Goal: Transaction & Acquisition: Purchase product/service

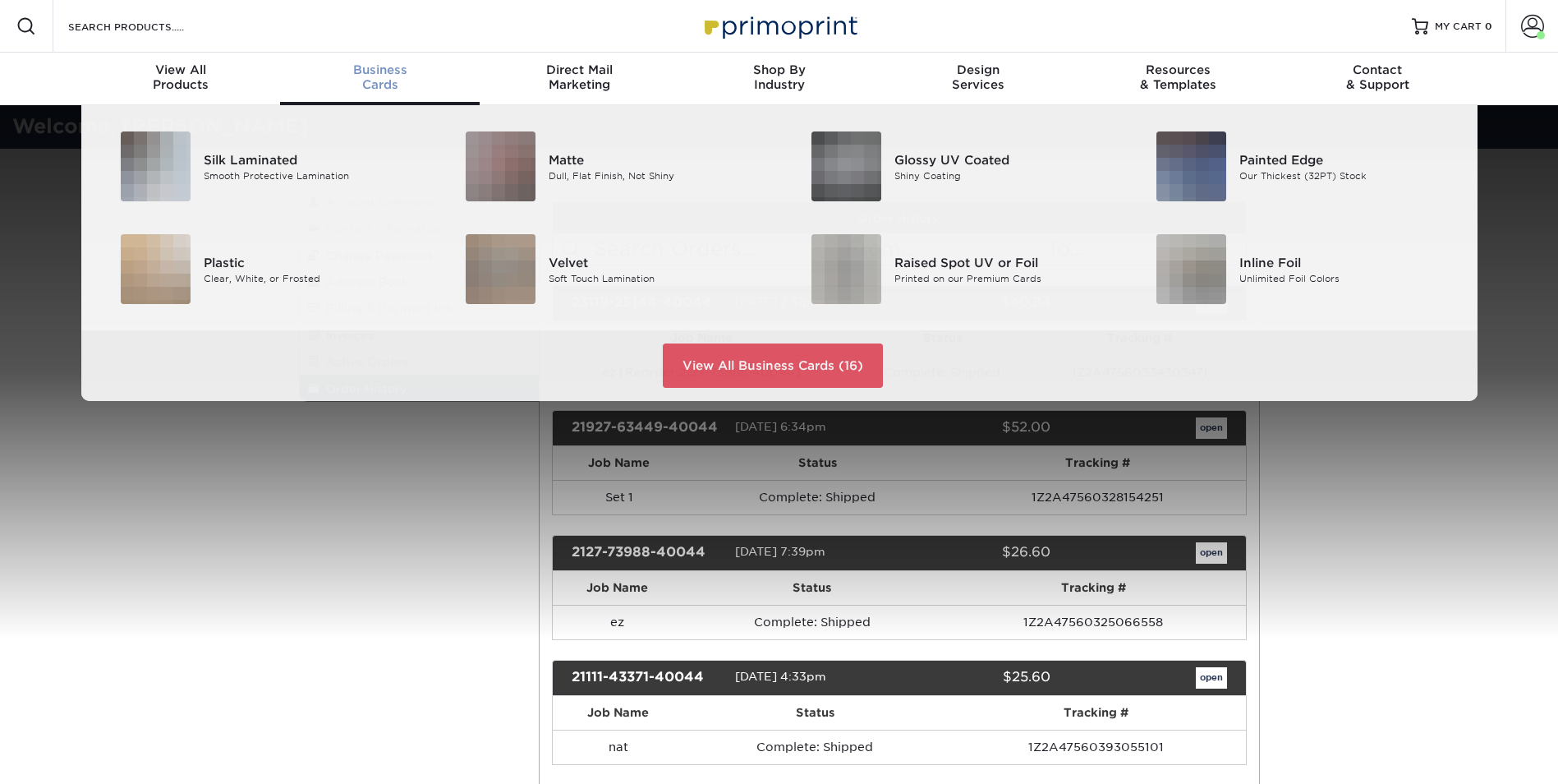
click at [388, 71] on span "Business" at bounding box center [380, 70] width 200 height 15
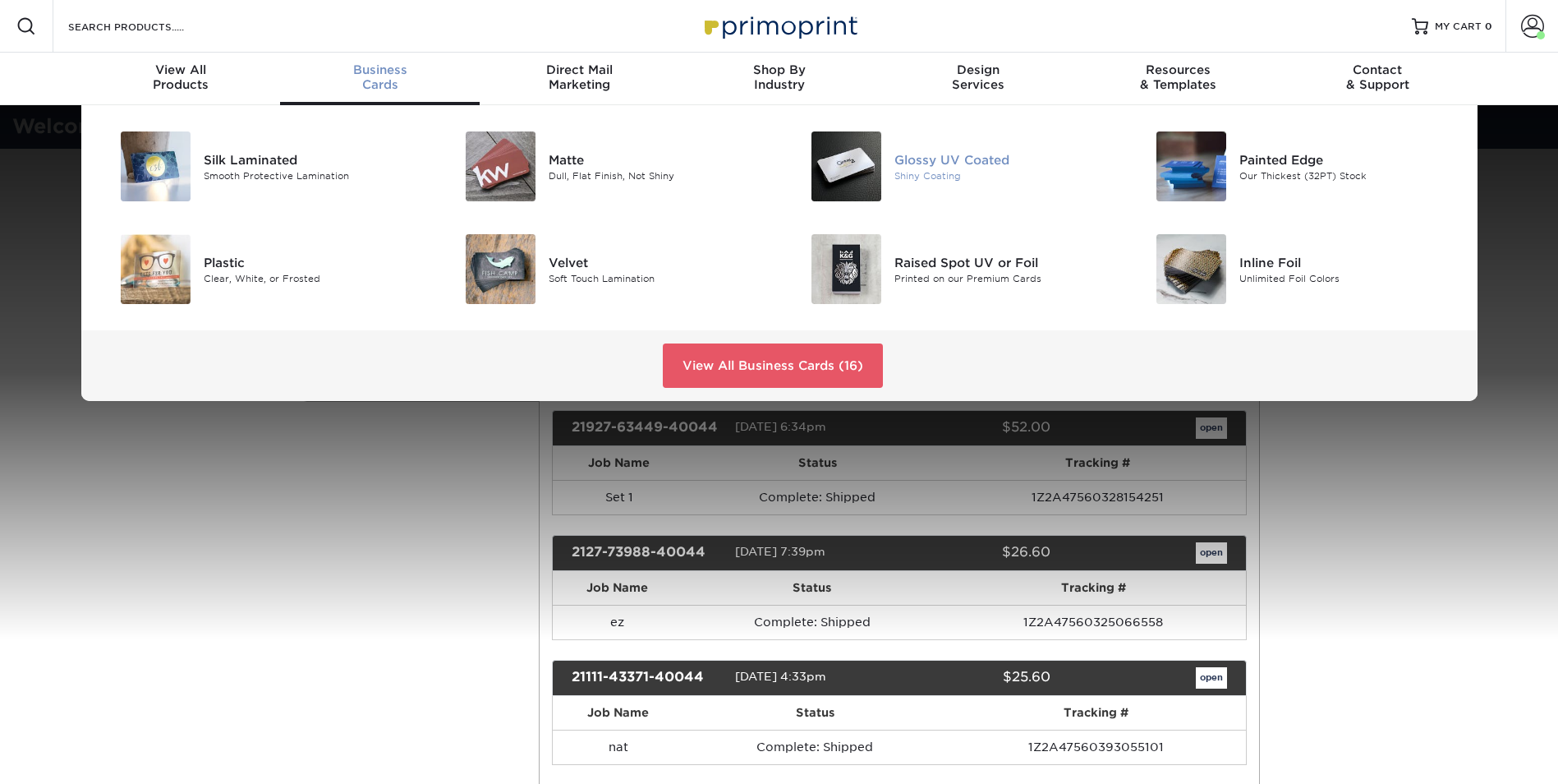
click at [962, 157] on div "Glossy UV Coated" at bounding box center [1004, 159] width 218 height 18
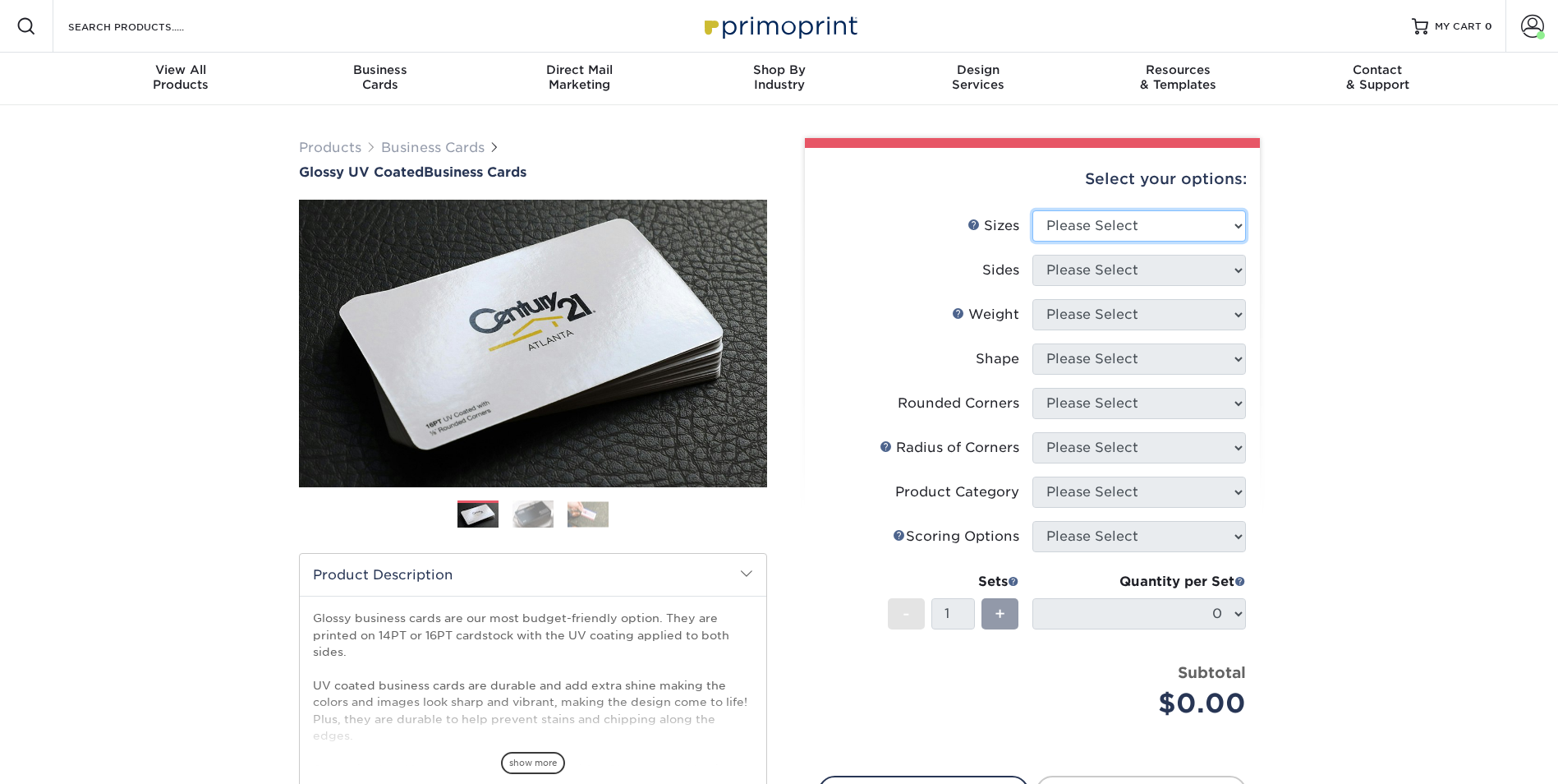
click at [1087, 216] on select "Please Select 1.5" x 3.5" - Mini 1.75" x 3.5" - Mini 2" x 2" - Square 2" x 3" -…" at bounding box center [1139, 226] width 213 height 31
select select "2.00x3.50"
click at [1032, 211] on select "Please Select 1.5" x 3.5" - Mini 1.75" x 3.5" - Mini 2" x 2" - Square 2" x 3" -…" at bounding box center [1139, 226] width 213 height 31
click at [1087, 271] on select "Please Select Print Both Sides Print Front Only" at bounding box center [1139, 270] width 213 height 31
select select "32d3c223-f82c-492b-b915-ba065a00862f"
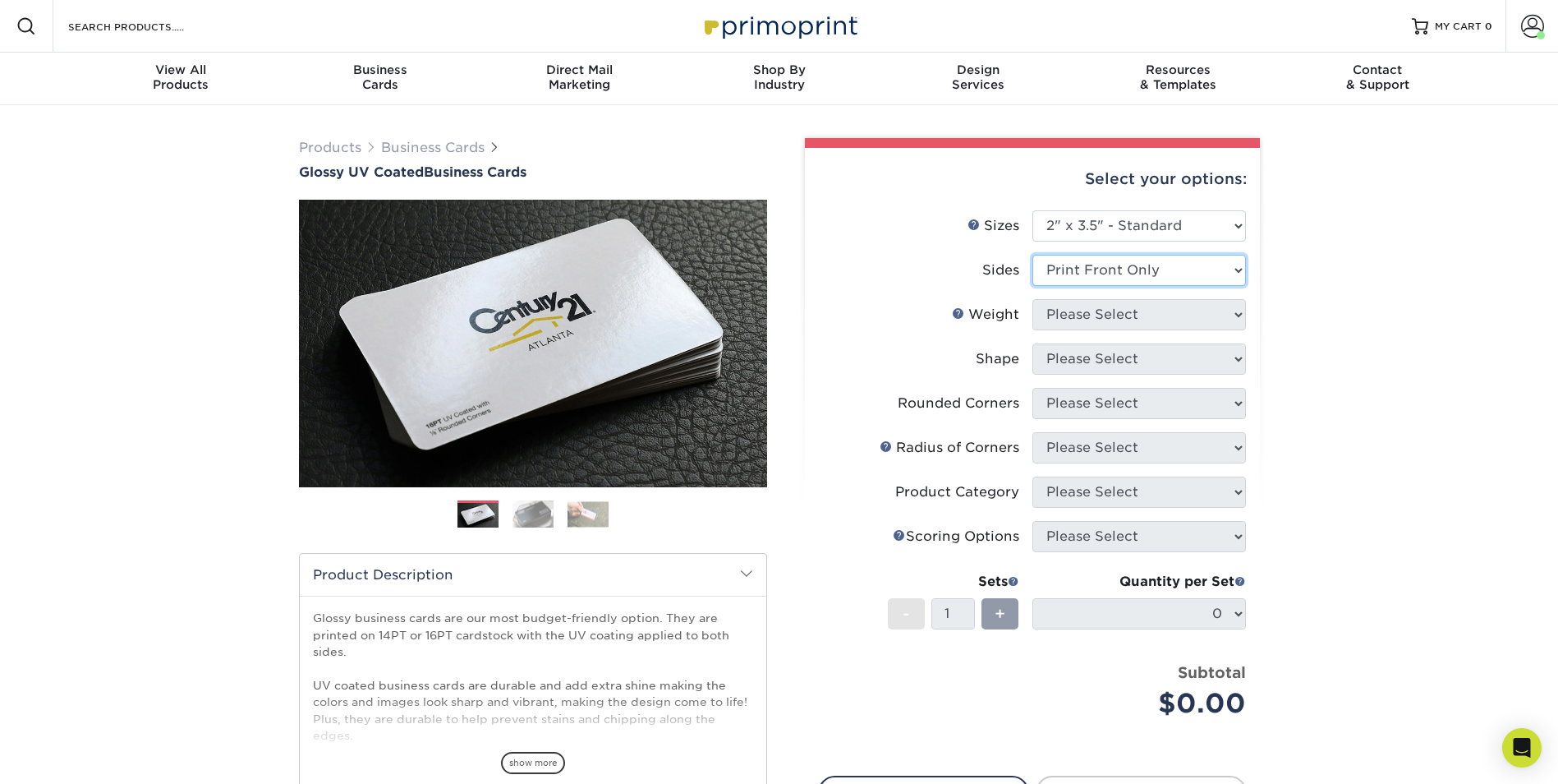
click at [1032, 255] on select "Please Select Print Both Sides Print Front Only" at bounding box center [1139, 270] width 213 height 31
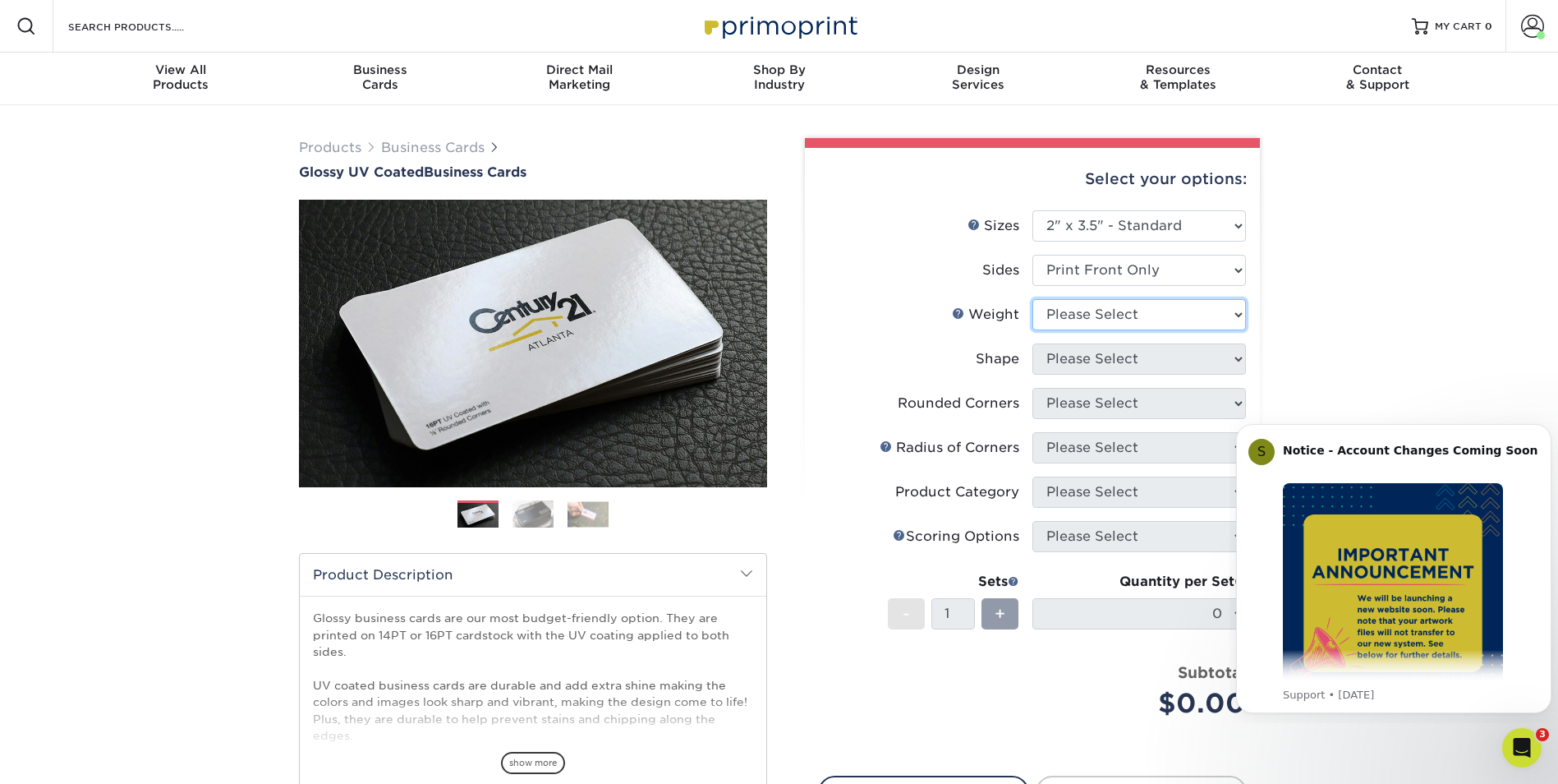
click at [1078, 318] on select "Please Select 16PT 14PT" at bounding box center [1139, 314] width 213 height 31
select select "16PT"
click at [1032, 299] on select "Please Select 16PT 14PT" at bounding box center [1139, 314] width 213 height 31
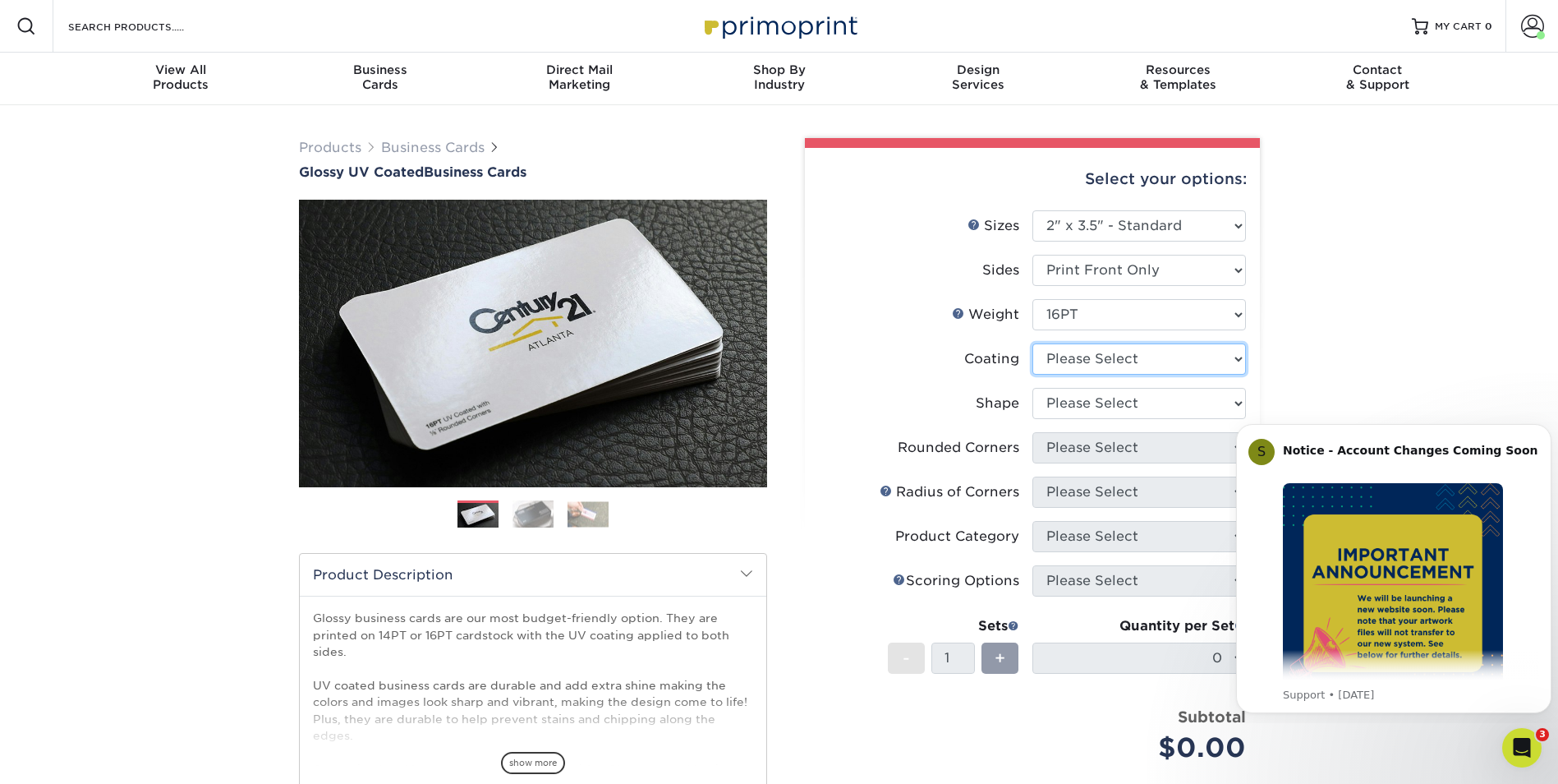
click at [1065, 365] on select at bounding box center [1139, 359] width 213 height 31
select select "1e8116af-acfc-44b1-83dc-8181aa338834"
click at [1032, 343] on select at bounding box center [1139, 359] width 213 height 31
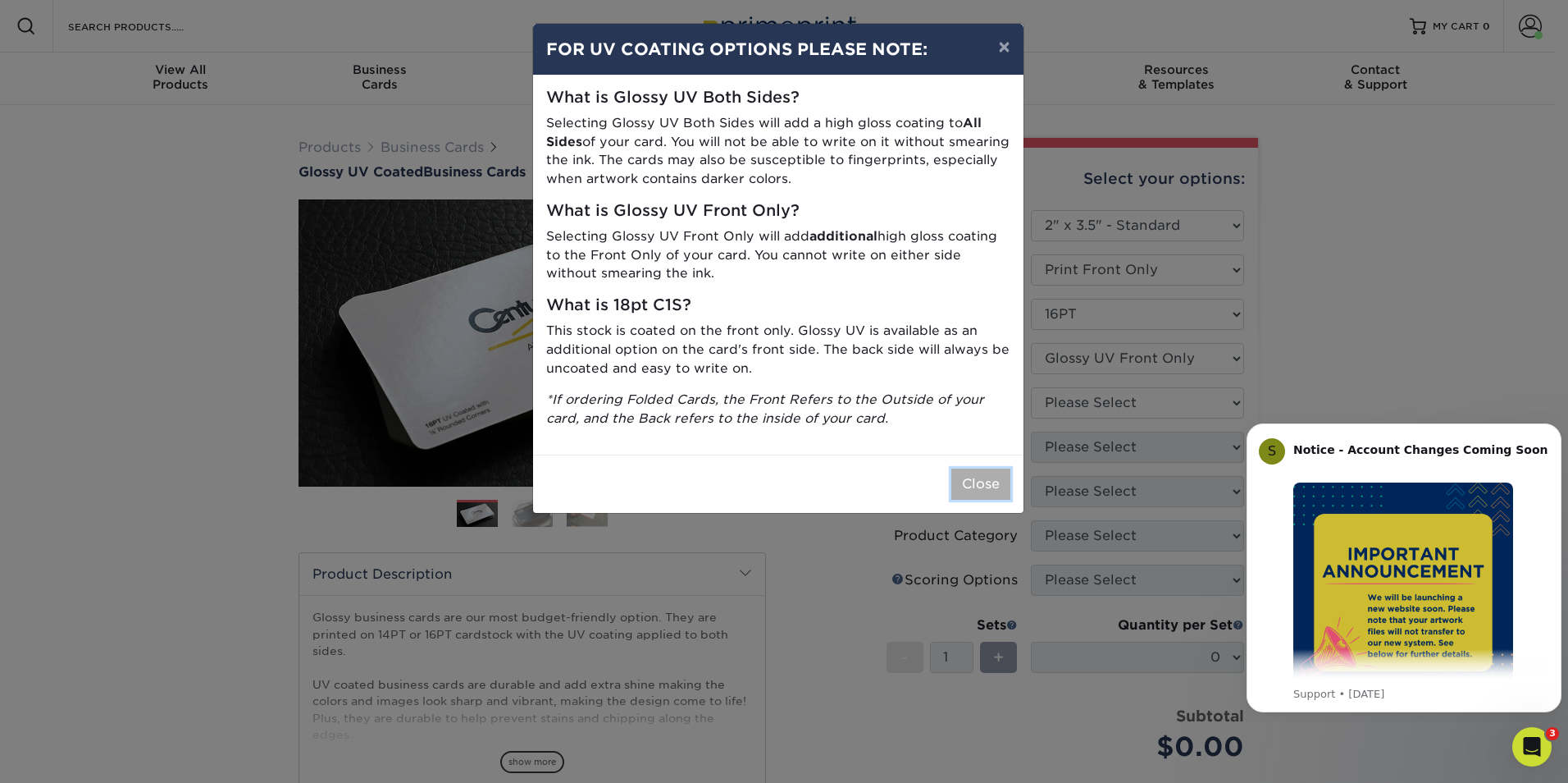
click at [971, 483] on button "Close" at bounding box center [980, 484] width 59 height 31
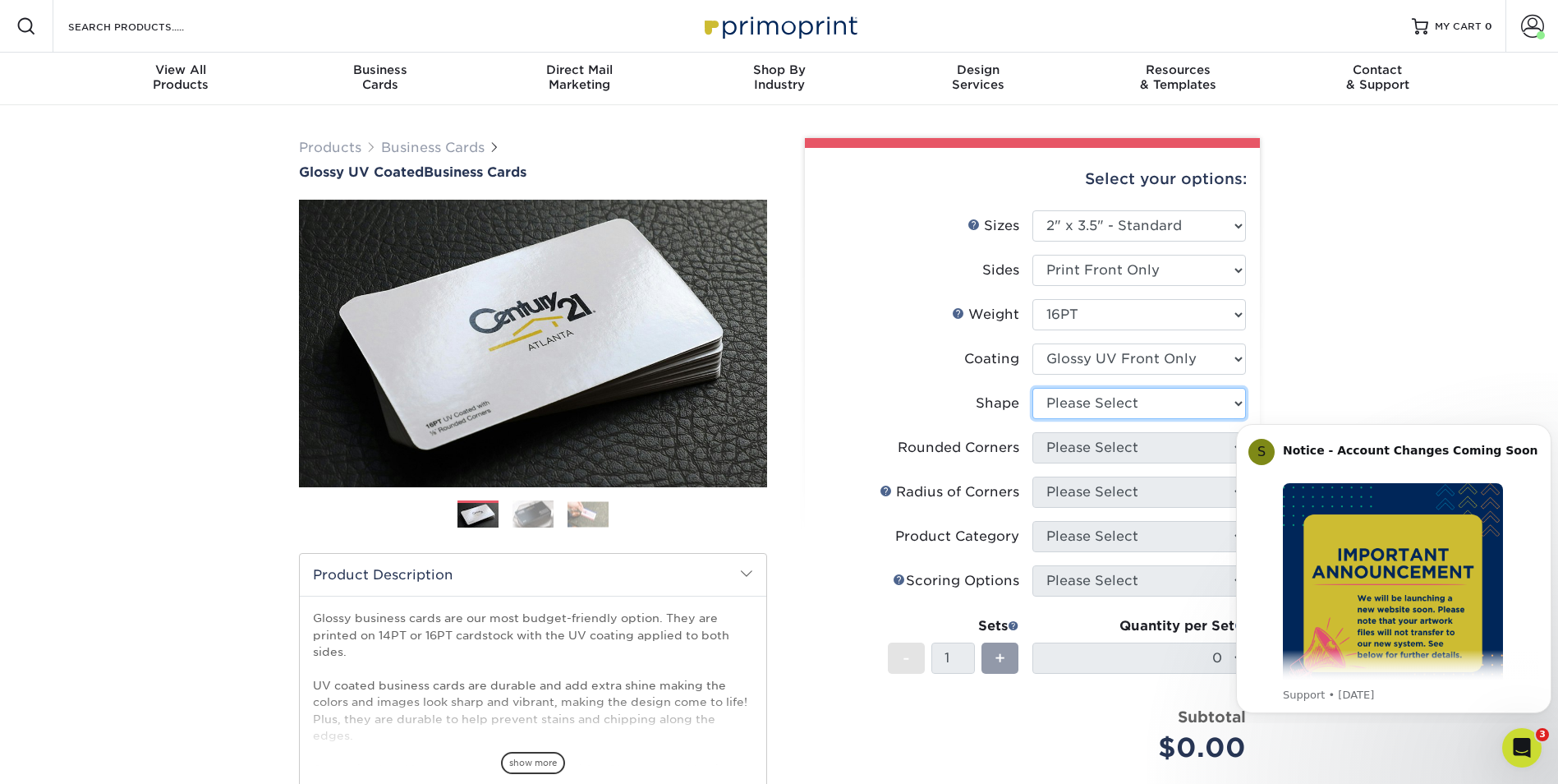
click at [1076, 405] on select "Please Select Standard" at bounding box center [1139, 403] width 213 height 31
select select "standard"
click at [1032, 387] on select "Please Select Standard" at bounding box center [1139, 403] width 213 height 31
click at [1065, 447] on select "Please Select Yes - Round 2 Corners Yes - Round 4 Corners No" at bounding box center [1139, 448] width 213 height 31
select select "0"
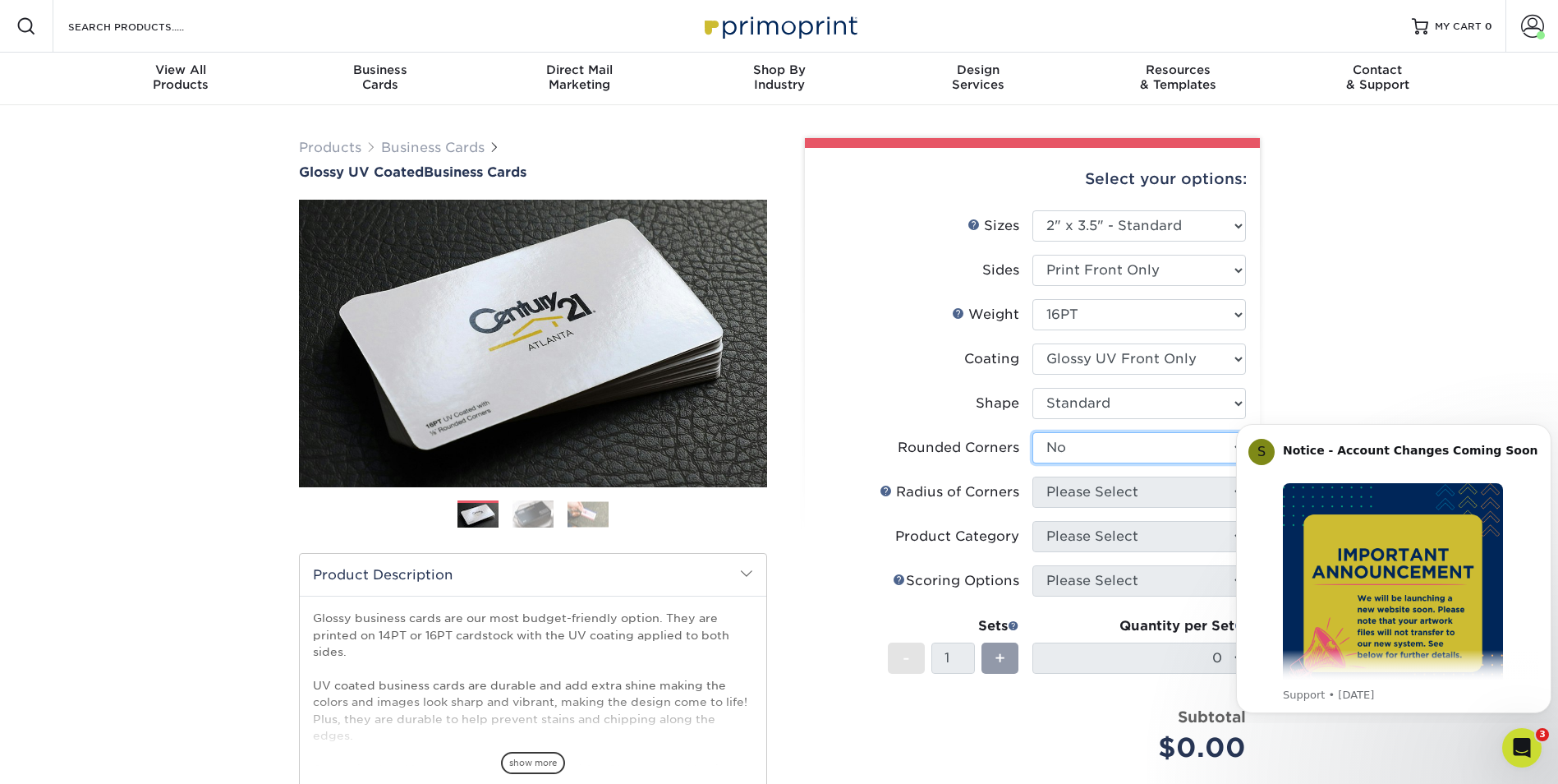
click at [1032, 432] on select "Please Select Yes - Round 2 Corners Yes - Round 4 Corners No" at bounding box center [1139, 448] width 213 height 31
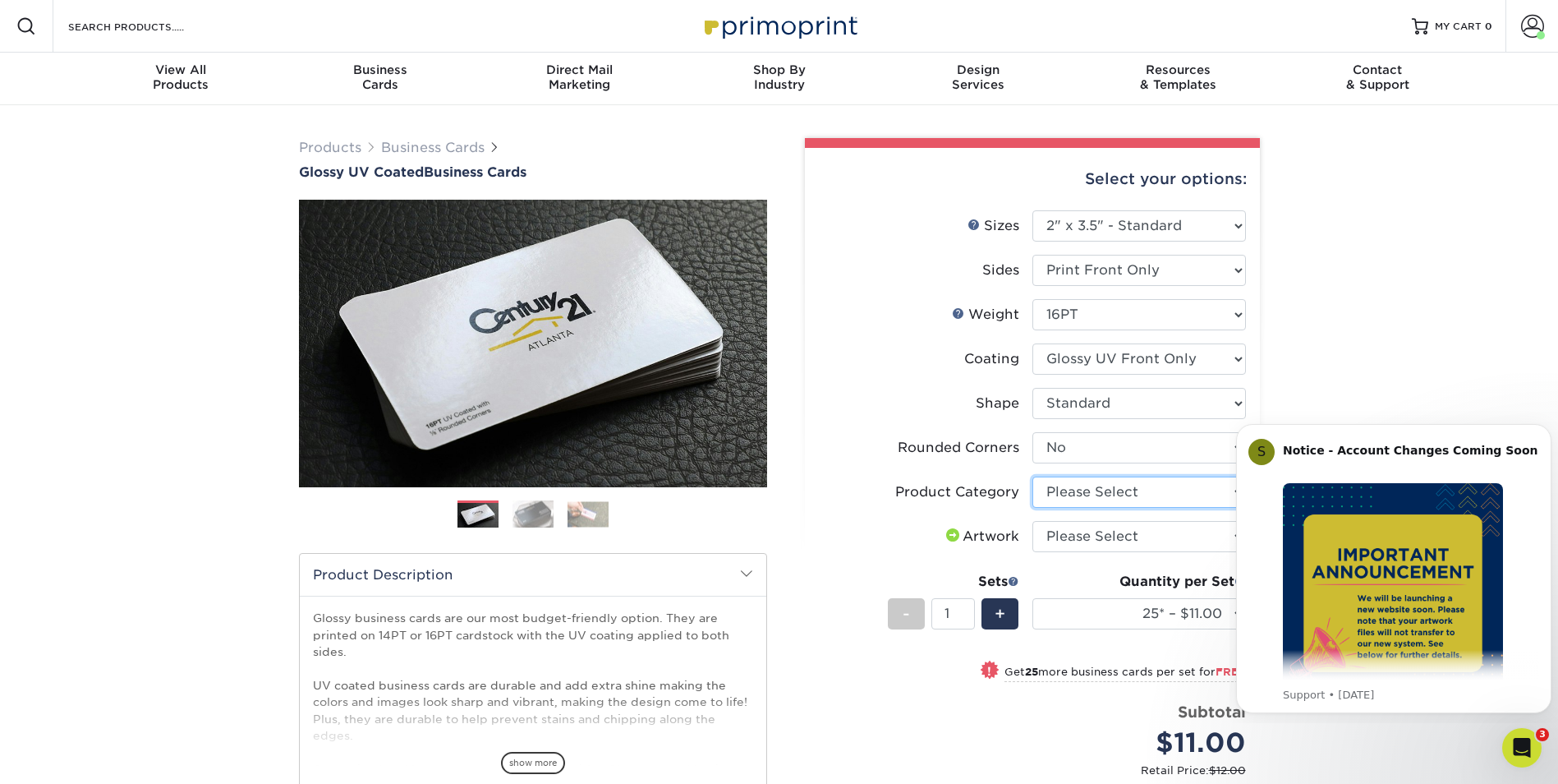
click at [1079, 488] on select "Please Select Business Cards" at bounding box center [1139, 492] width 213 height 31
select select "3b5148f1-0588-4f88-a218-97bcfdce65c1"
click at [1032, 476] on select "Please Select Business Cards" at bounding box center [1139, 492] width 213 height 31
click at [1079, 537] on select "Please Select I will upload files I need a design - $100" at bounding box center [1139, 537] width 213 height 31
select select "upload"
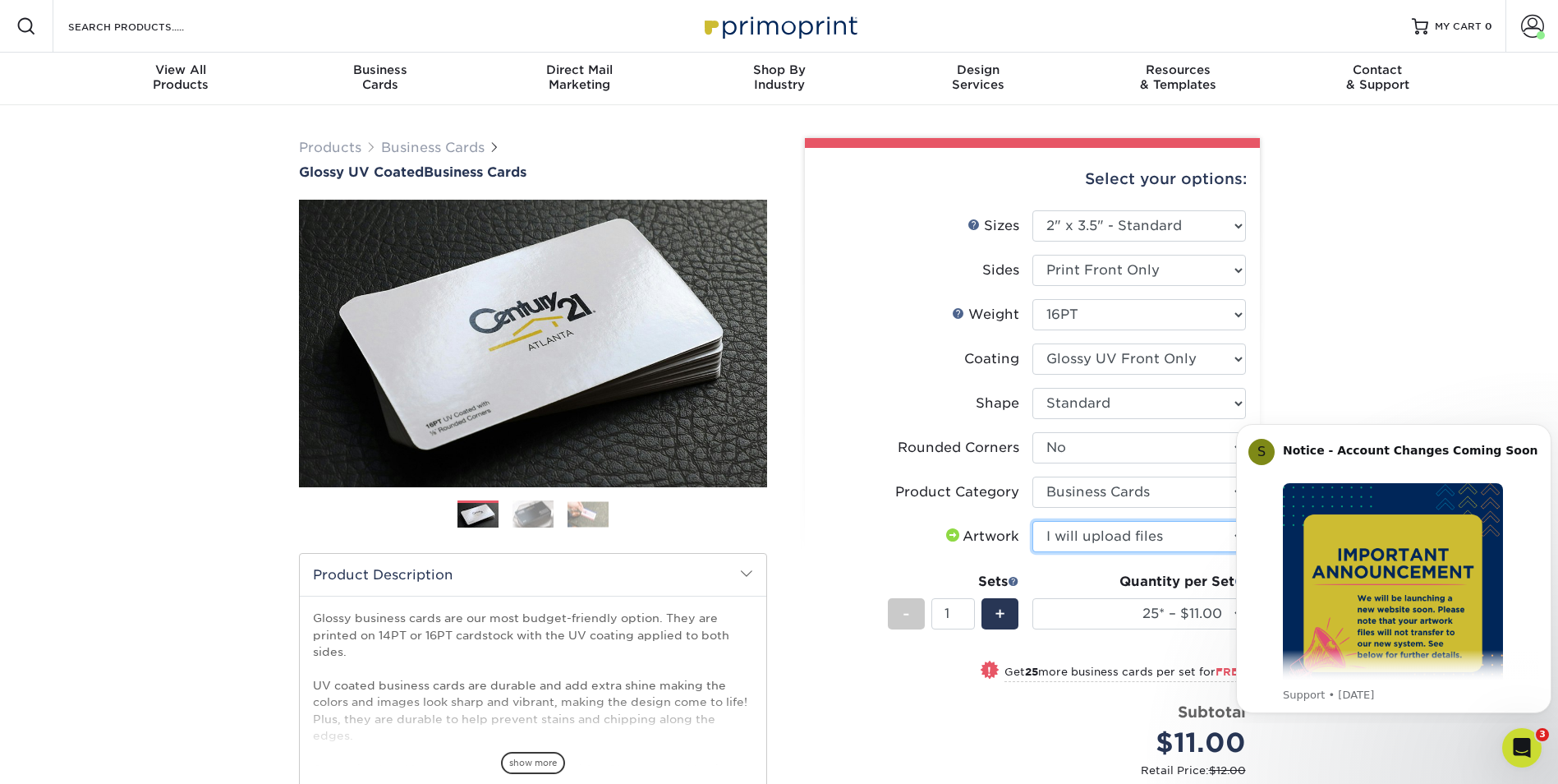
click at [1032, 521] on select "Please Select I will upload files I need a design - $100" at bounding box center [1139, 537] width 213 height 31
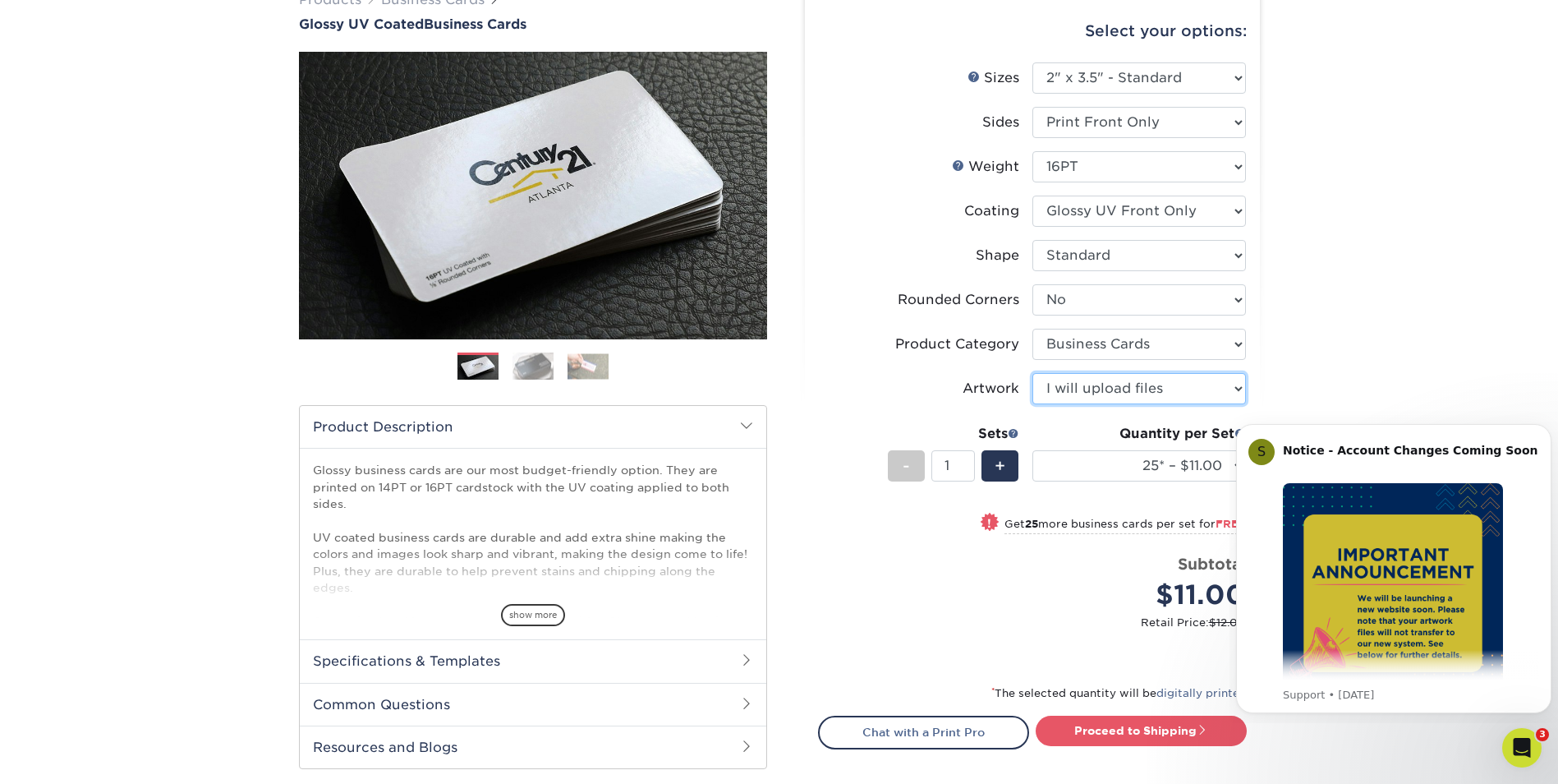
scroll to position [164, 0]
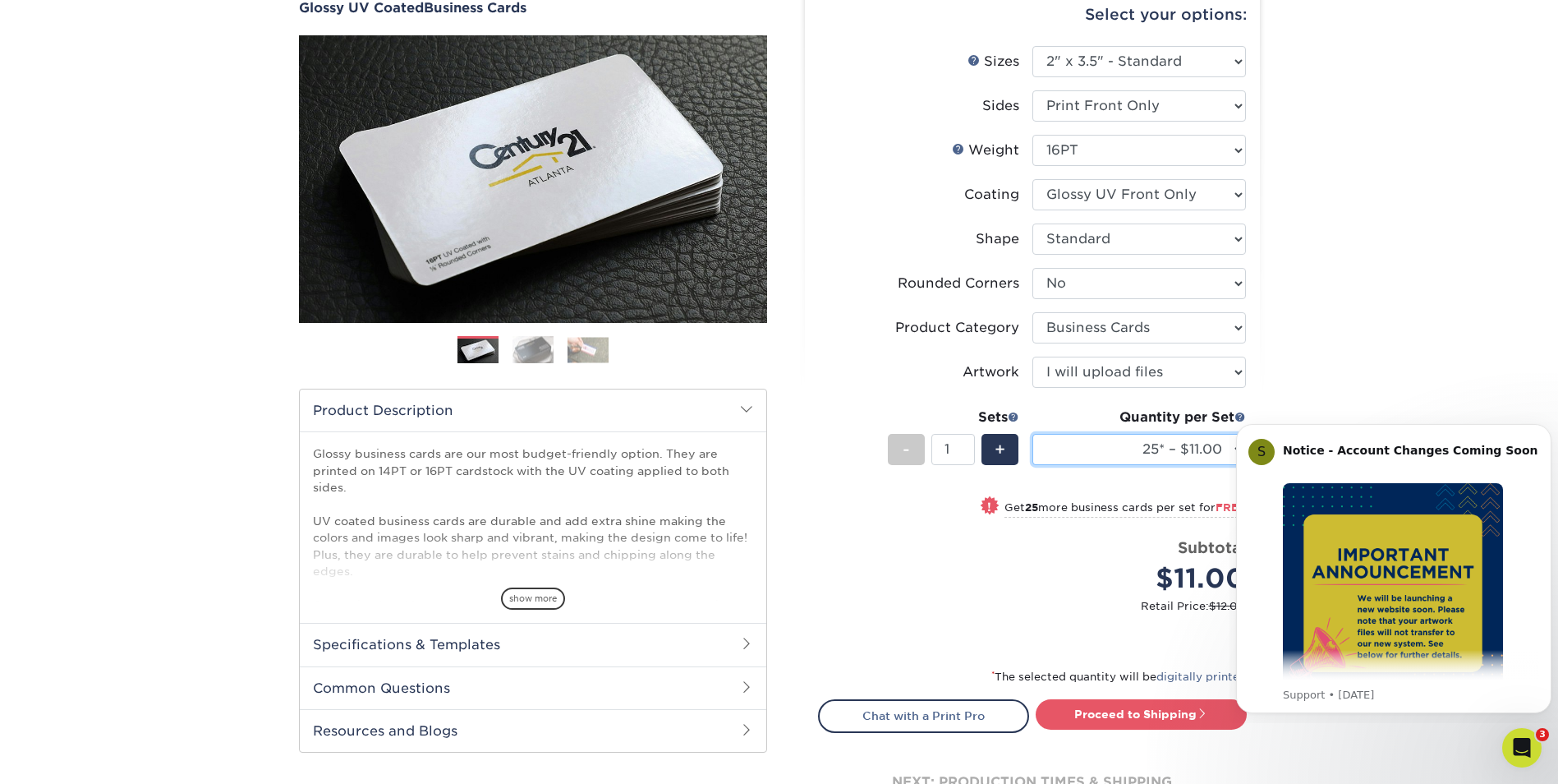
click at [1106, 452] on select "25* – $11.00 50* – $11.00 100* – $11.00 250* – $20.00 500 – $39.00 1000 – $49.0…" at bounding box center [1139, 450] width 213 height 31
select select "100* – $11.00"
click at [1032, 434] on select "25* – $11.00 50* – $11.00 100* – $11.00 250* – $20.00 500 – $39.00 1000 – $49.0…" at bounding box center [1139, 450] width 213 height 31
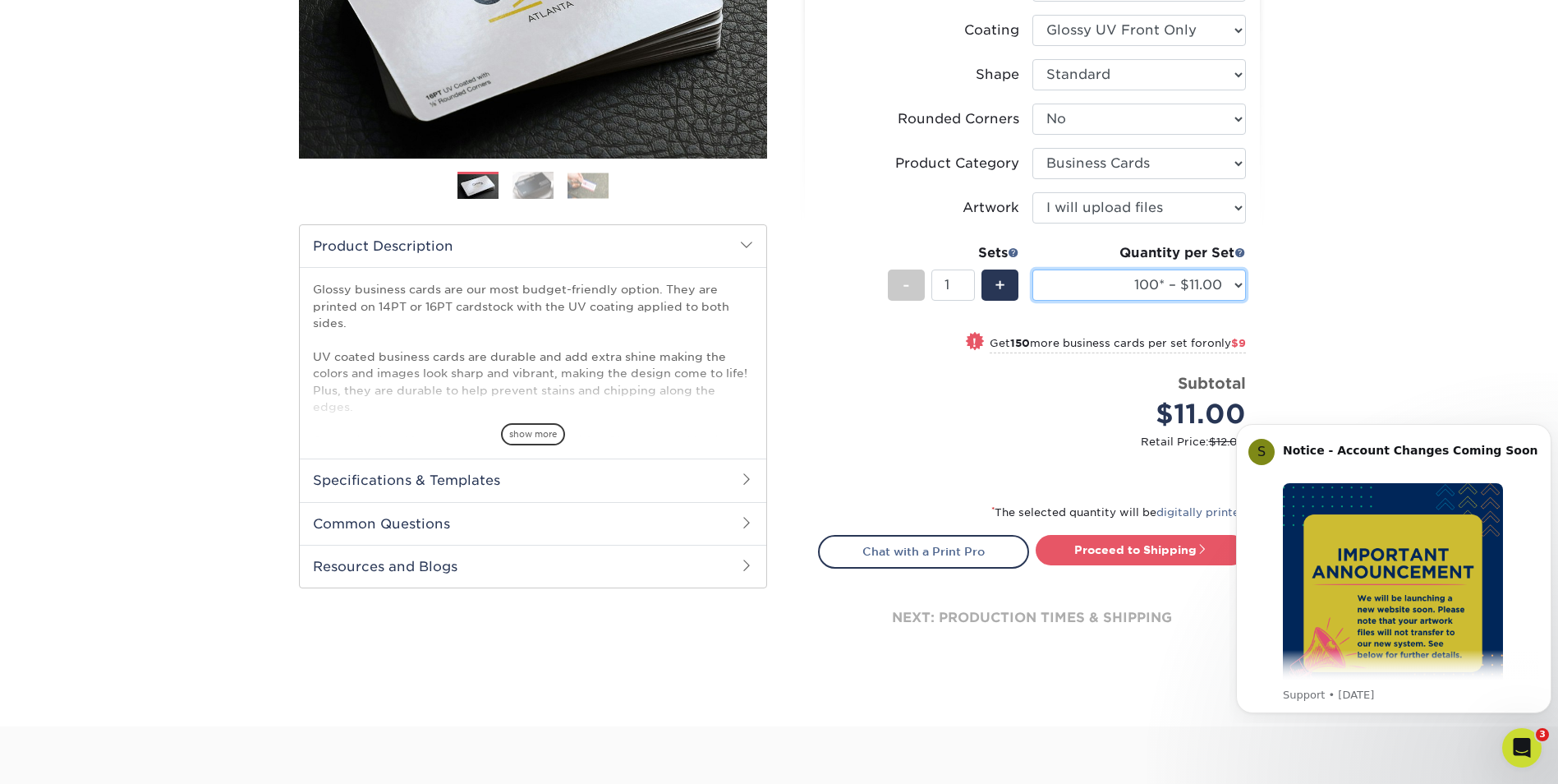
scroll to position [410, 0]
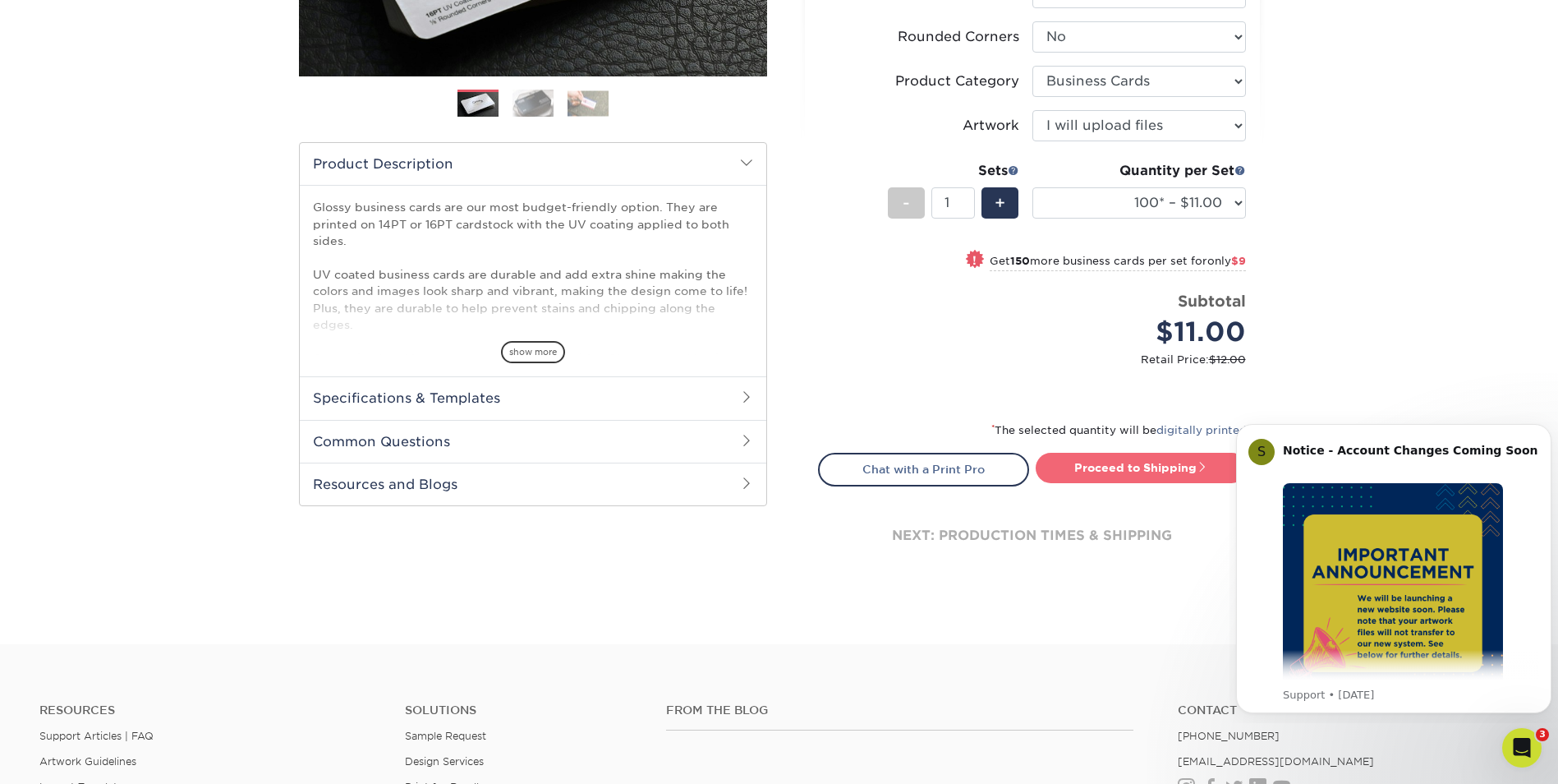
click at [1148, 468] on link "Proceed to Shipping" at bounding box center [1141, 467] width 211 height 29
type input "Set 1"
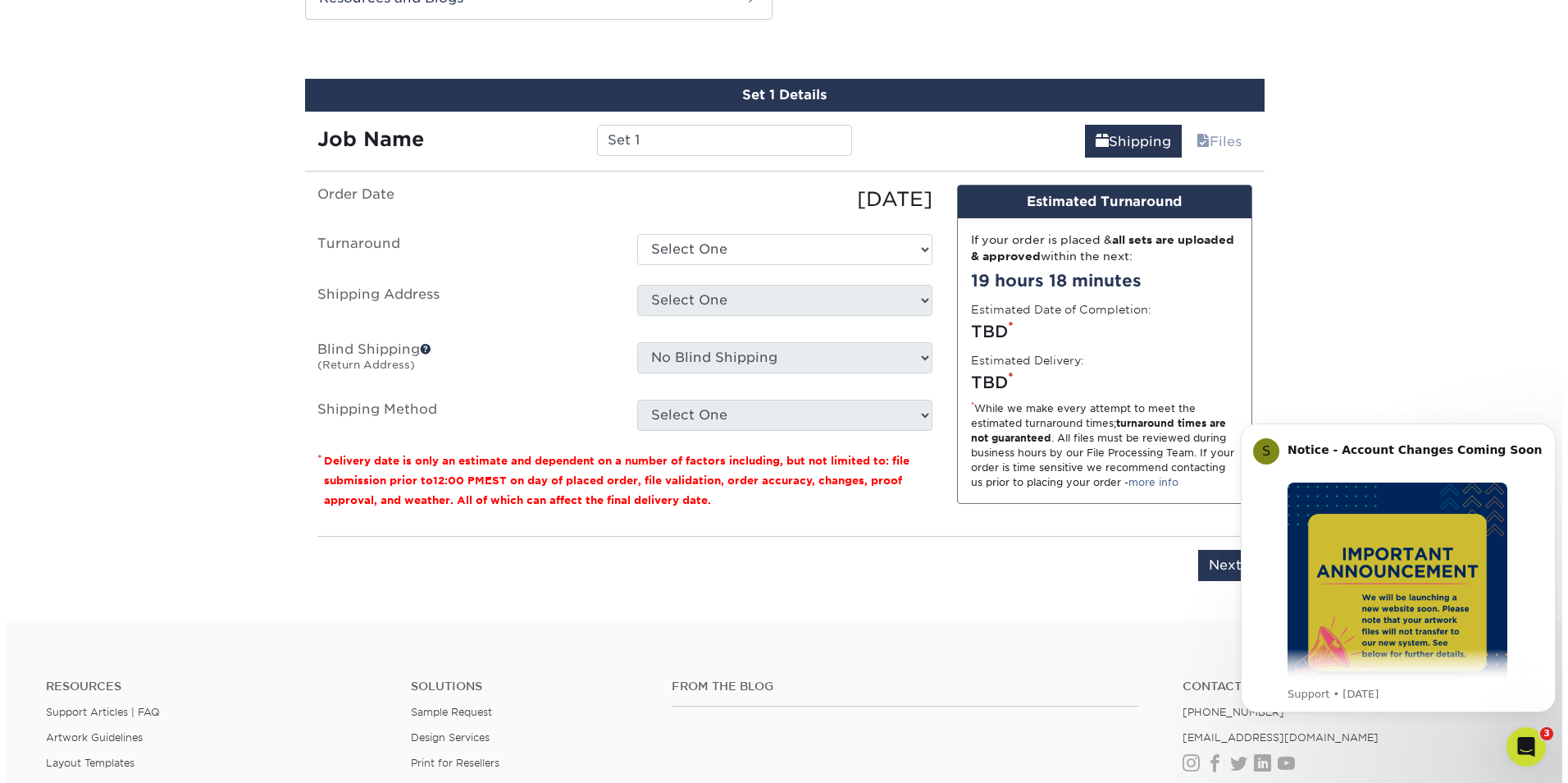
scroll to position [907, 0]
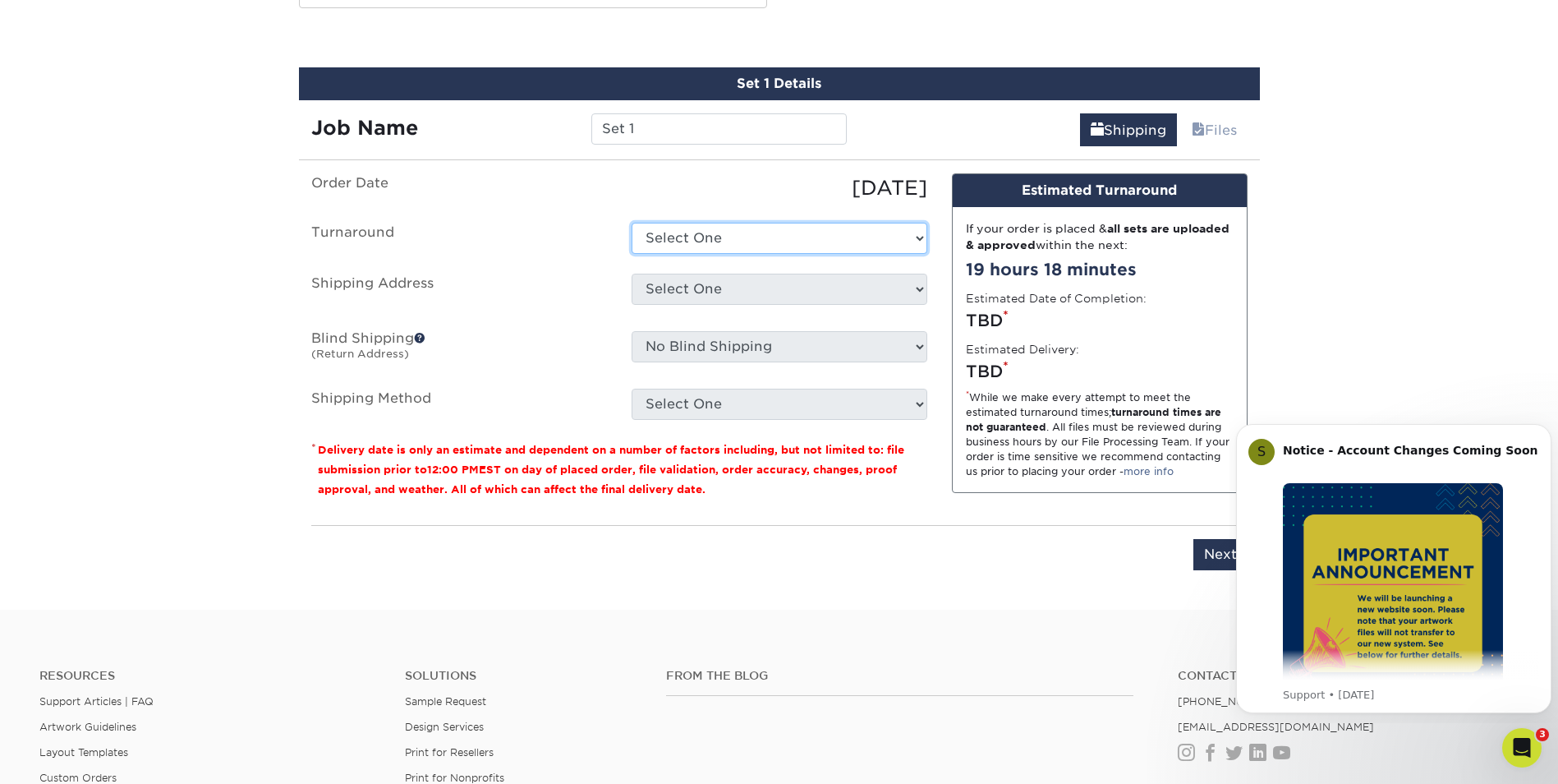
click at [761, 233] on select "Select One 2-4 Business Days 2 Day Next Business Day" at bounding box center [779, 238] width 296 height 31
select select "fa7b48da-becb-4956-90aa-bc6a7941860d"
click at [632, 223] on select "Select One 2-4 Business Days 2 Day Next Business Day" at bounding box center [779, 238] width 296 height 31
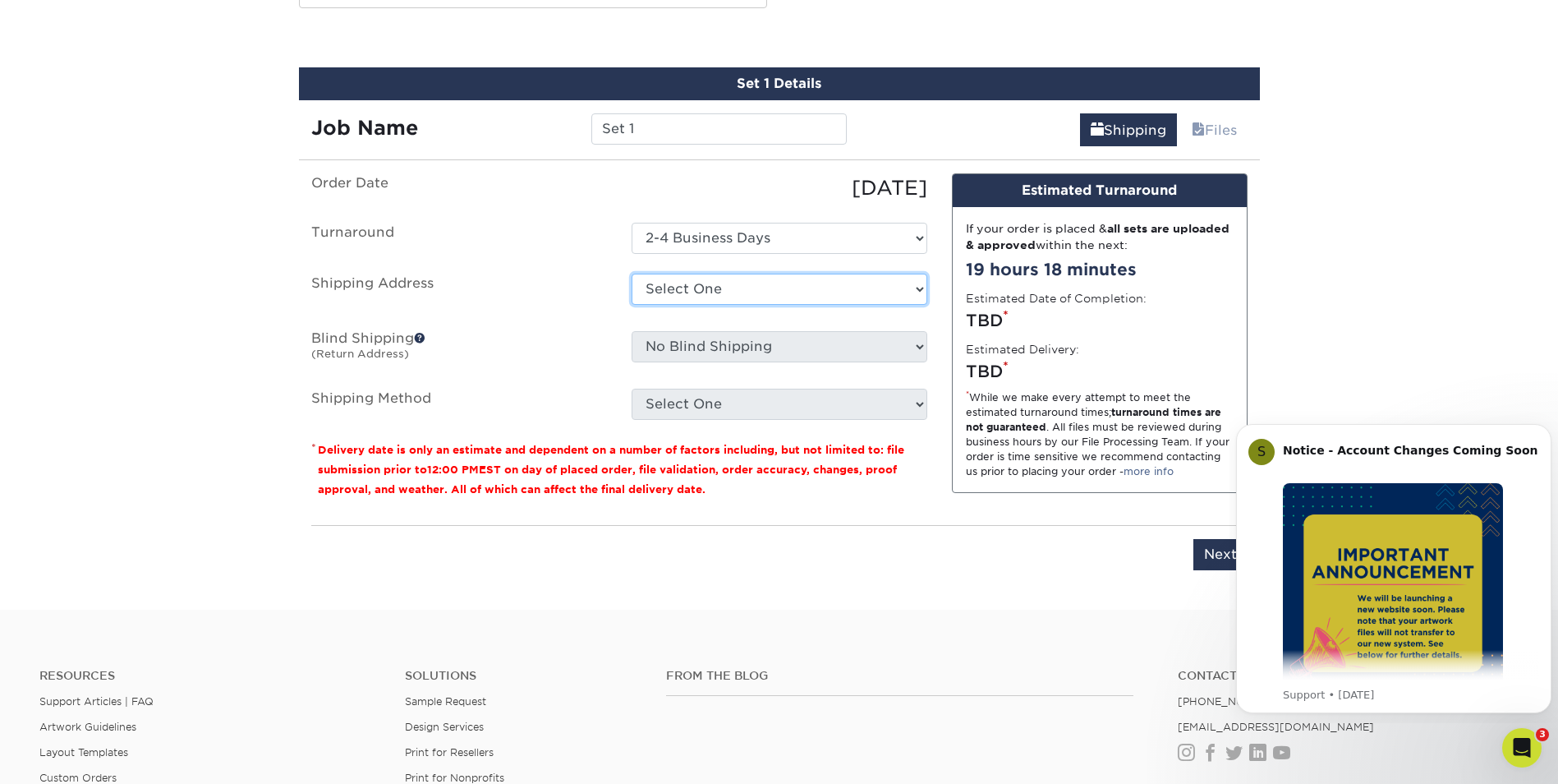
click at [752, 293] on select "Select One Ace Transporation Cards Cards [PERSON_NAME] EF Designs [PERSON_NAME]…" at bounding box center [779, 289] width 296 height 31
select select "newaddress"
click at [632, 274] on select "Select One Ace Transporation Cards Cards [PERSON_NAME] EF Designs [PERSON_NAME]…" at bounding box center [779, 289] width 296 height 31
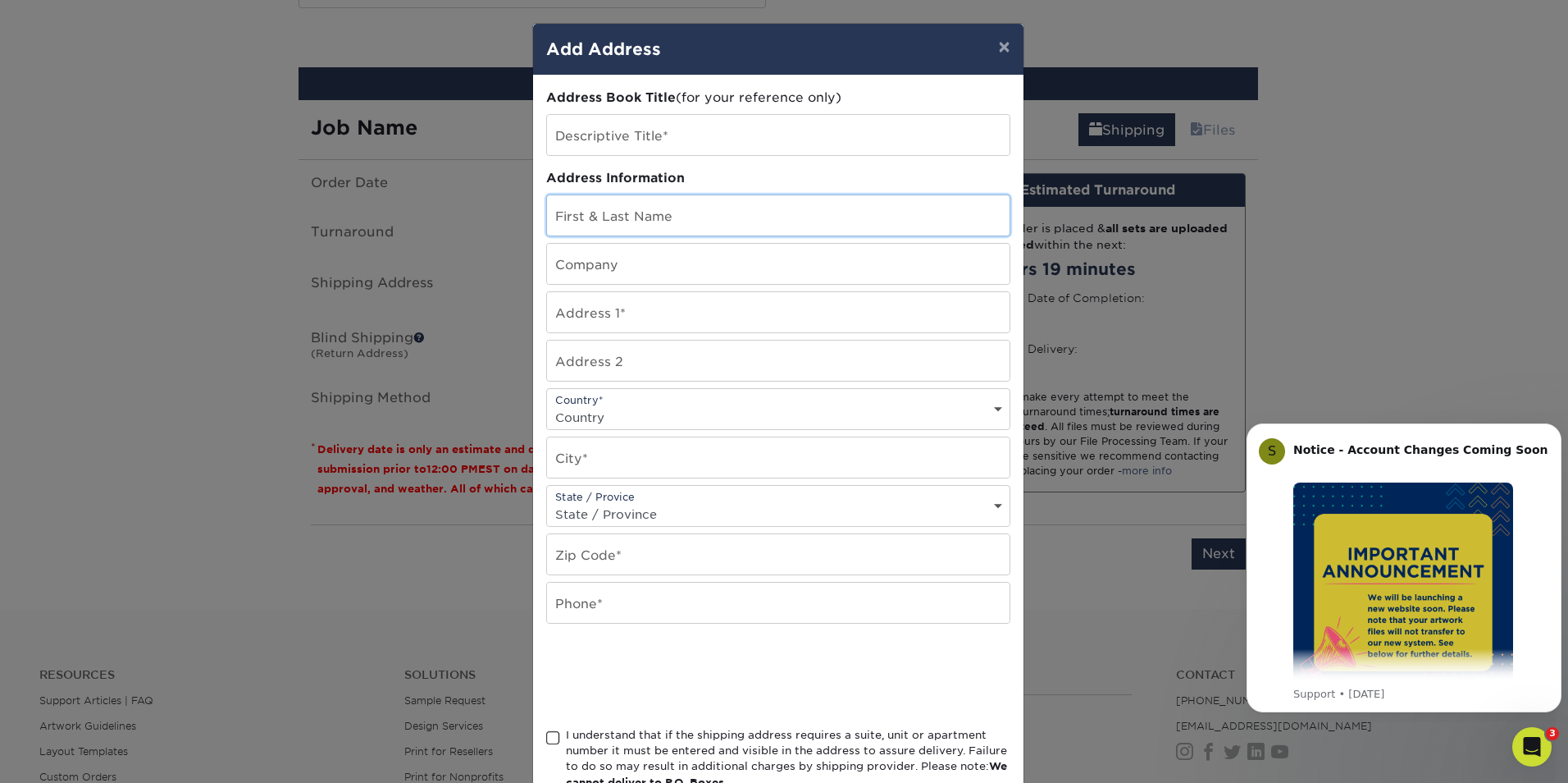
click at [618, 216] on input "text" at bounding box center [778, 215] width 463 height 40
type input "[PERSON_NAME]"
click at [613, 266] on input "text" at bounding box center [778, 263] width 463 height 40
type input "Up Next Apparel"
type input "[STREET_ADDRESS][PERSON_NAME]"
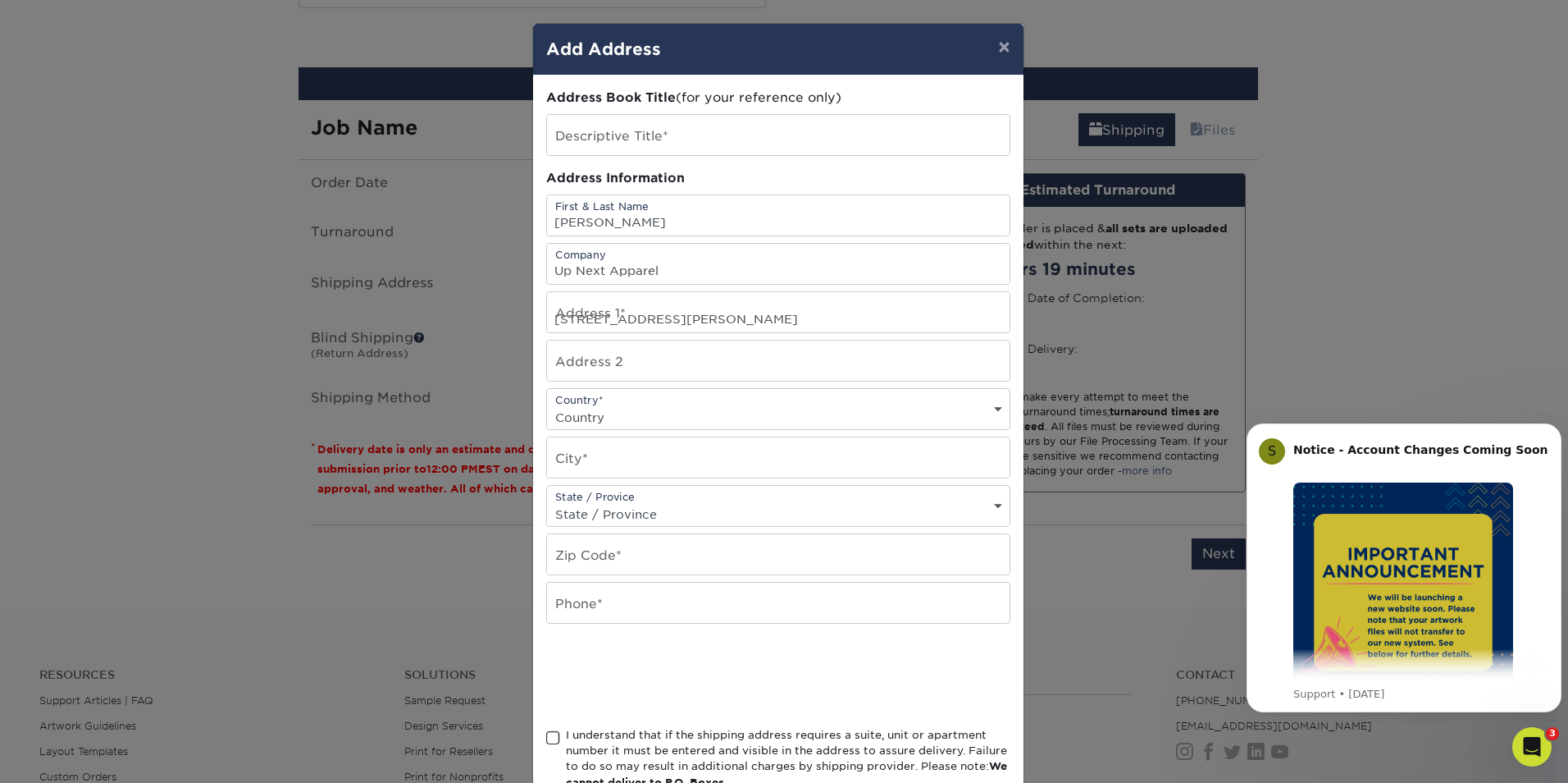
type input "Apt K"
select select "US"
type input "CHESAPEAKE"
select select "VA"
type input "23320"
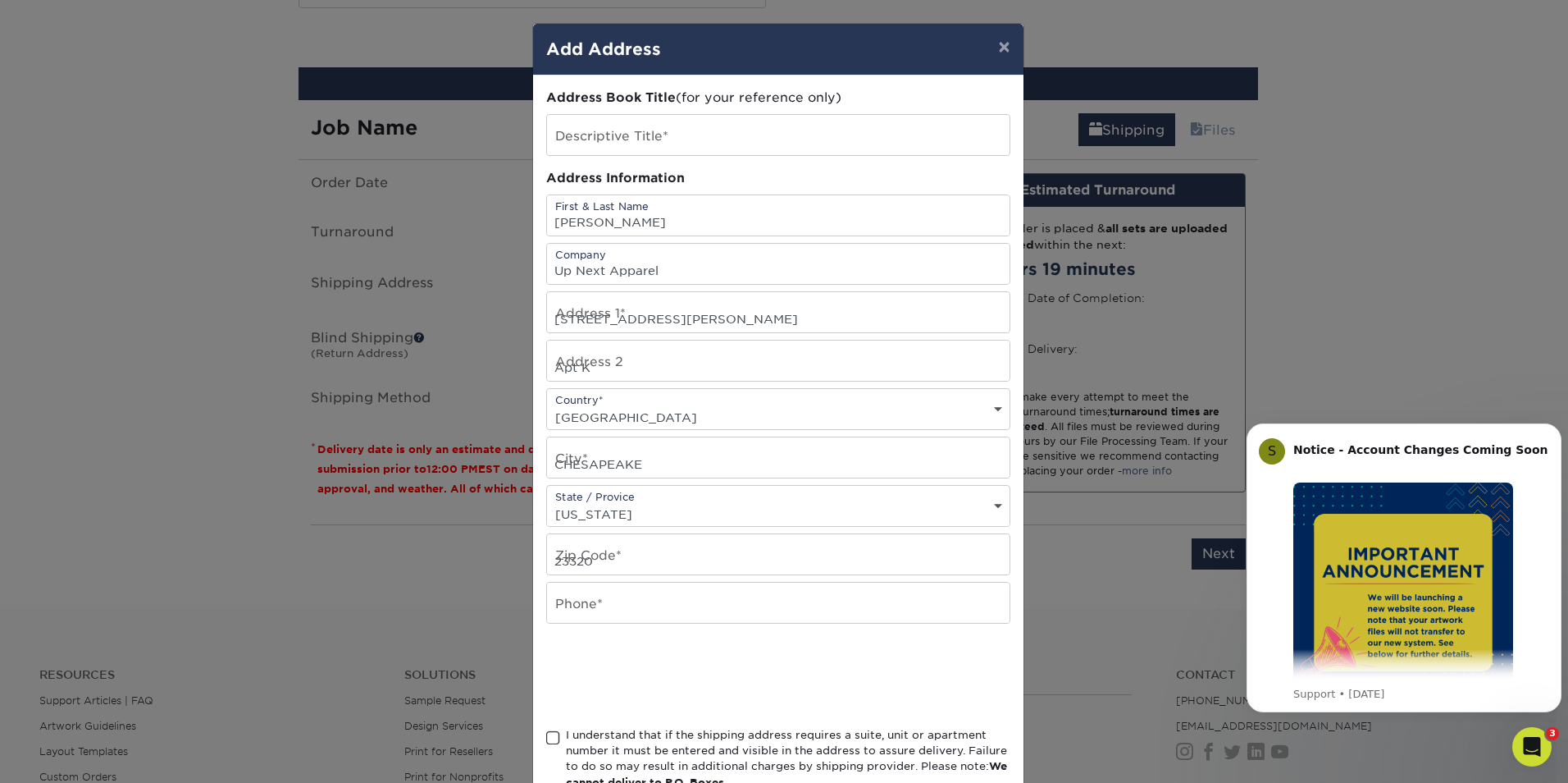
type input "4433268174"
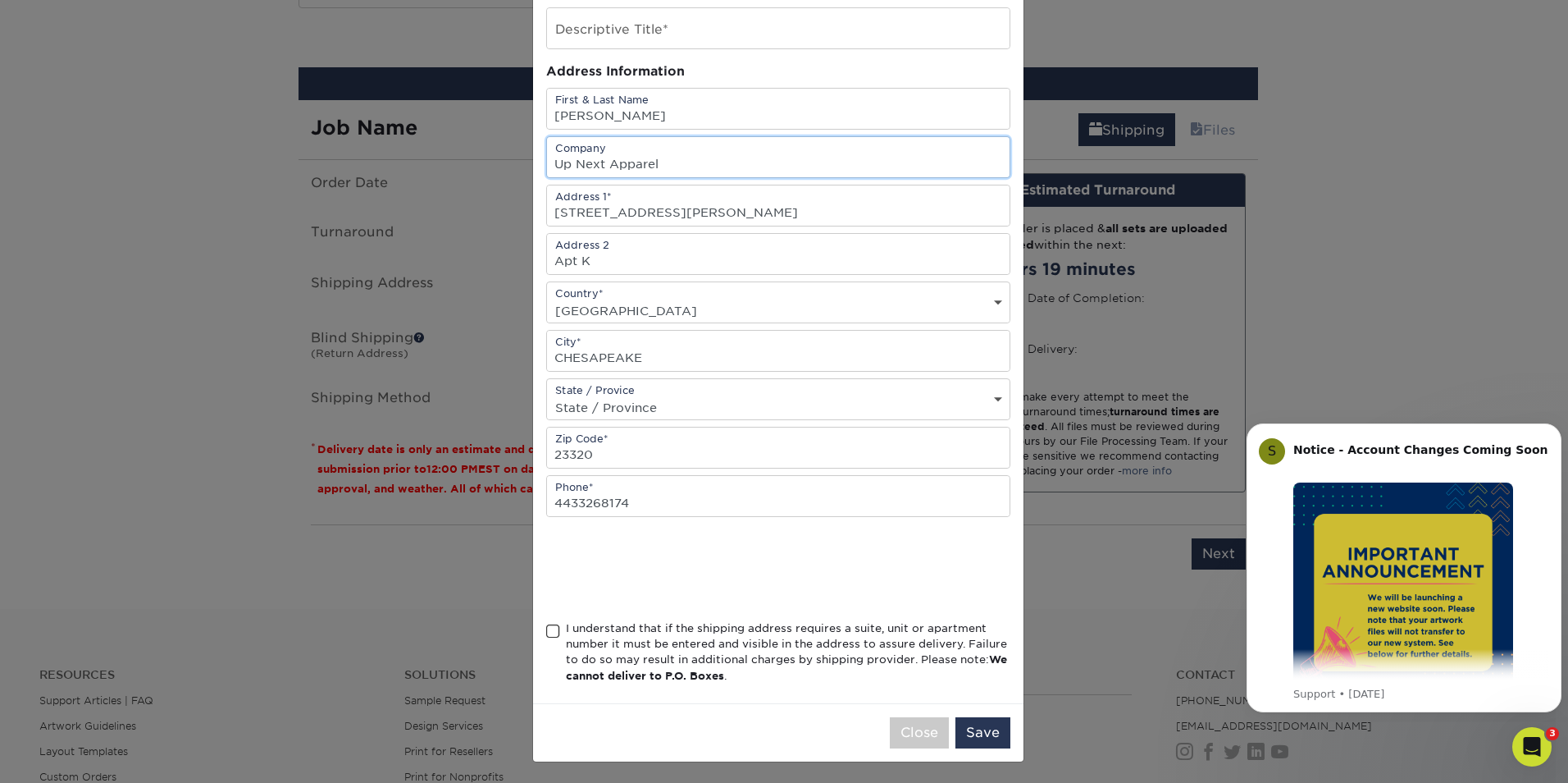
scroll to position [109, 0]
click at [549, 630] on span at bounding box center [552, 628] width 14 height 16
click at [0, 0] on input "I understand that if the shipping address requires a suite, unit or apartment n…" at bounding box center [0, 0] width 0 height 0
click at [969, 723] on button "Save" at bounding box center [983, 730] width 55 height 31
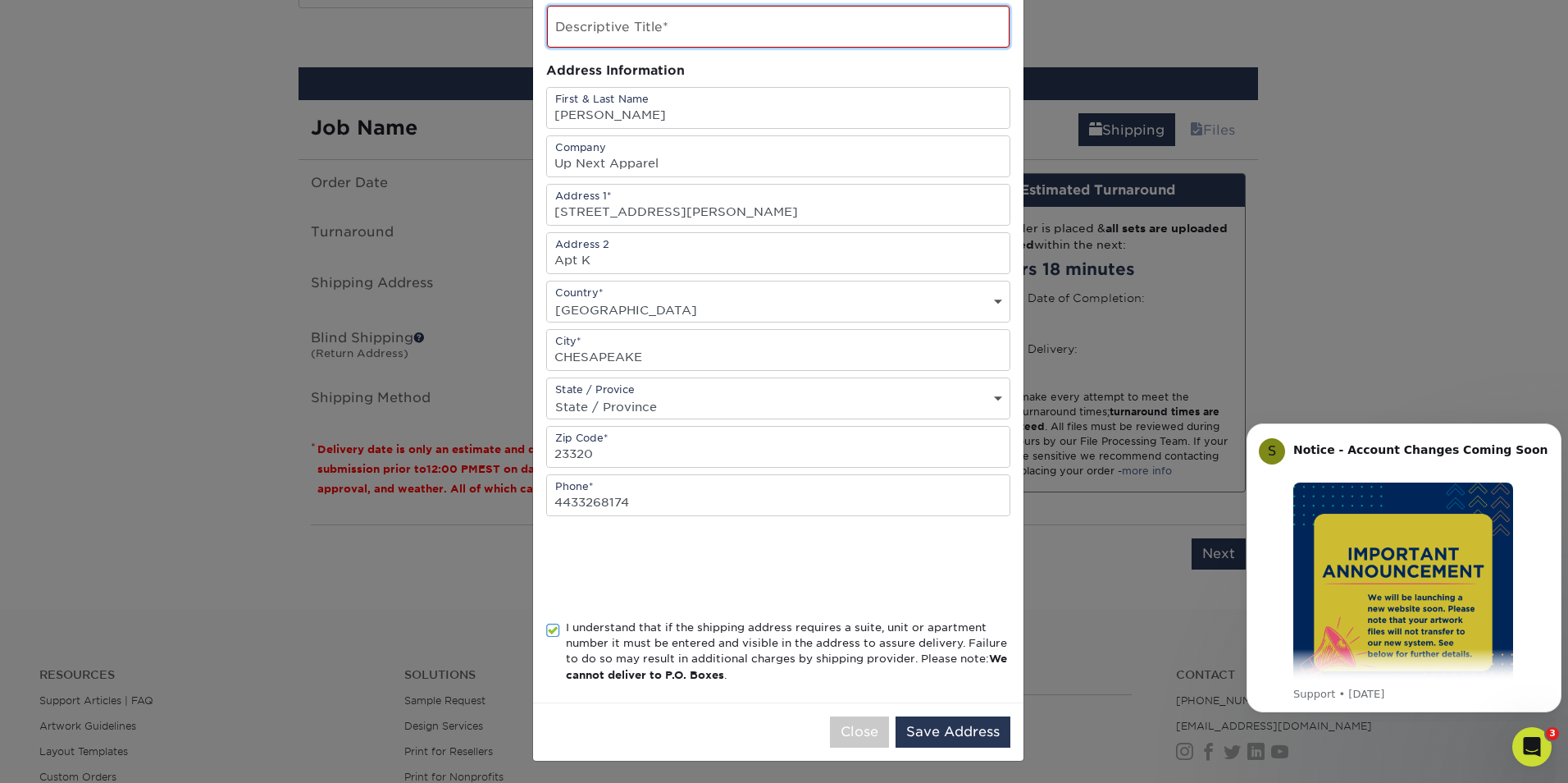
click at [836, 32] on input "text" at bounding box center [778, 27] width 463 height 42
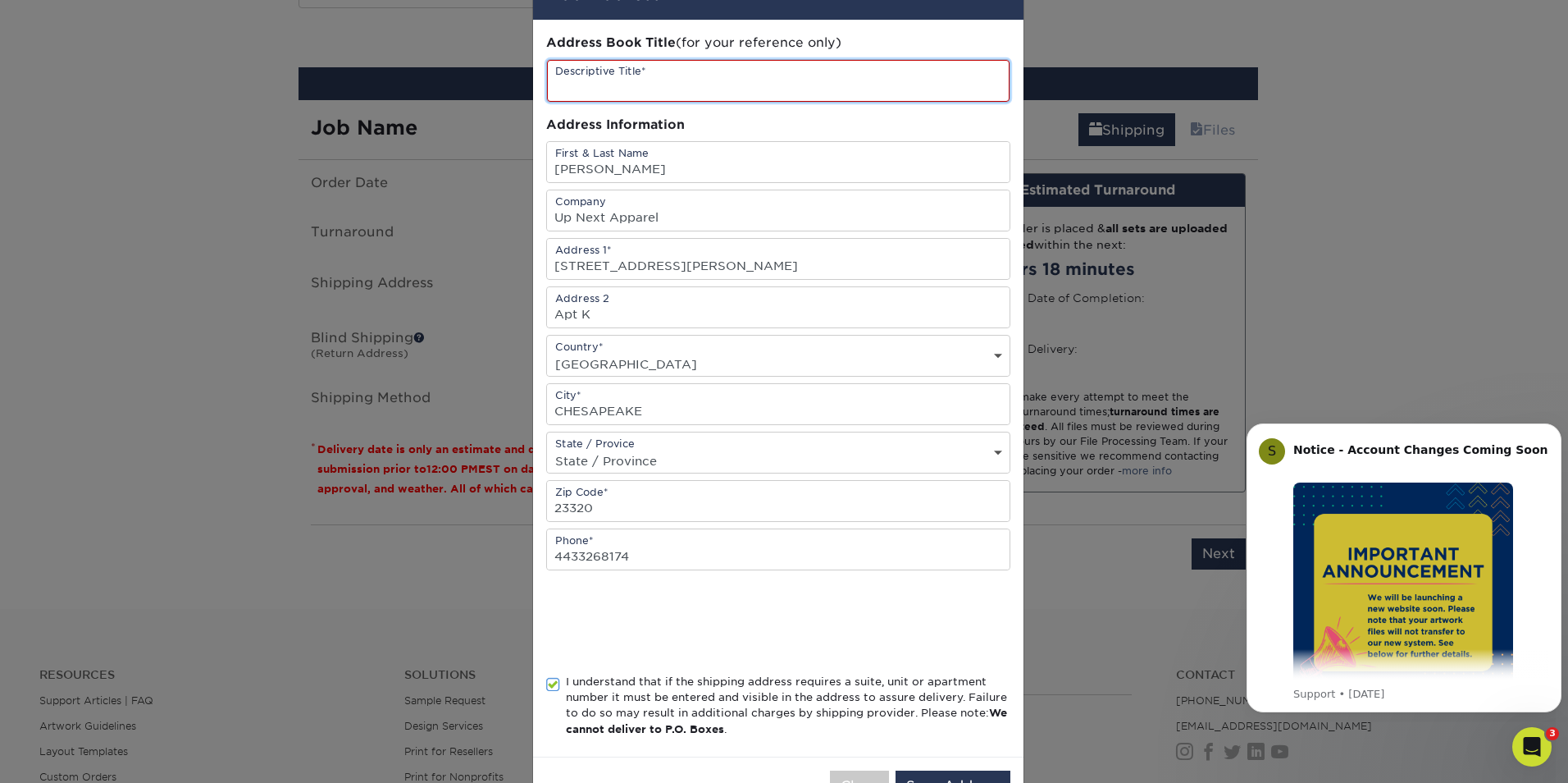
scroll to position [27, 0]
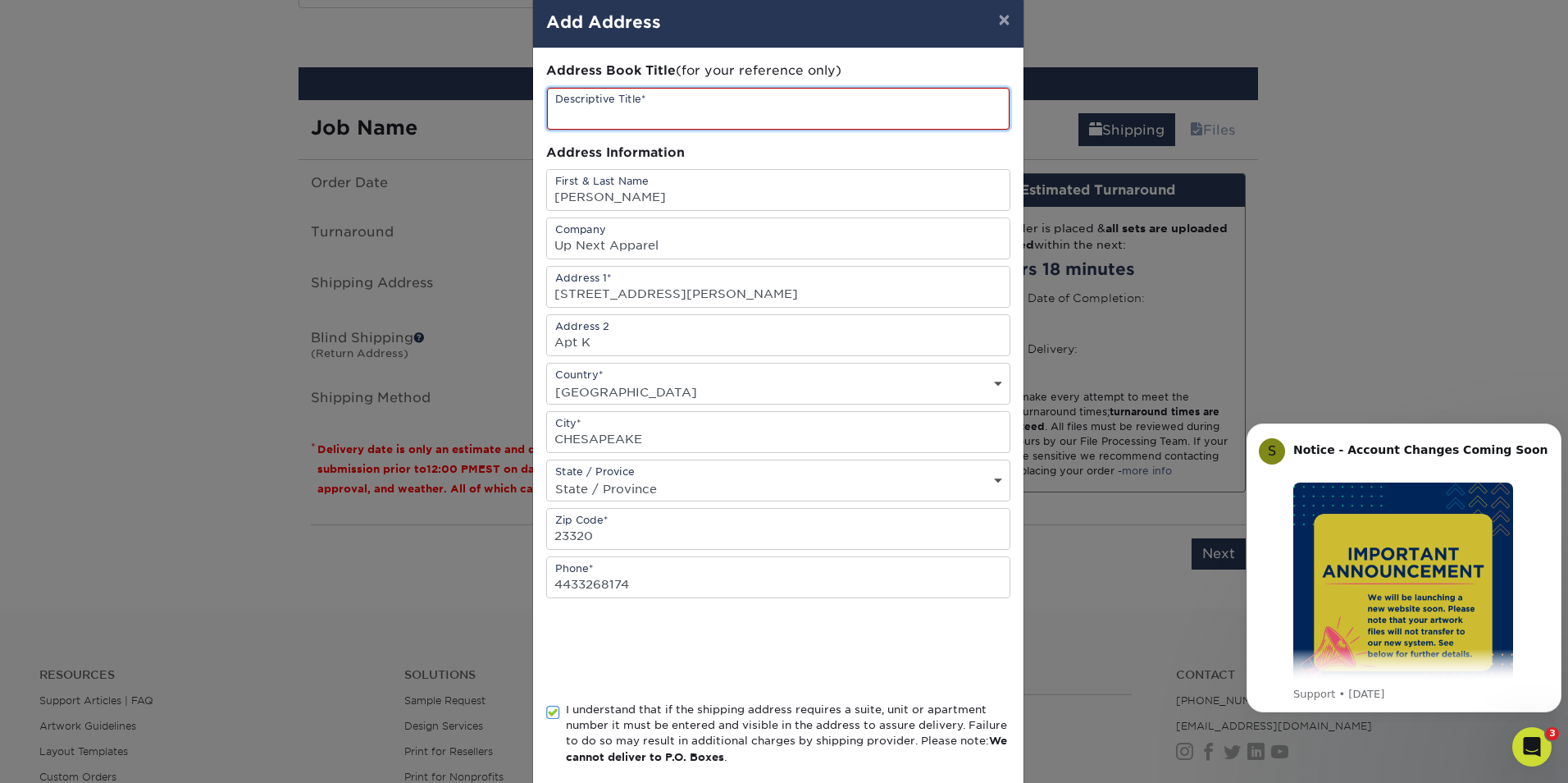
click at [634, 113] on input "text" at bounding box center [778, 109] width 463 height 42
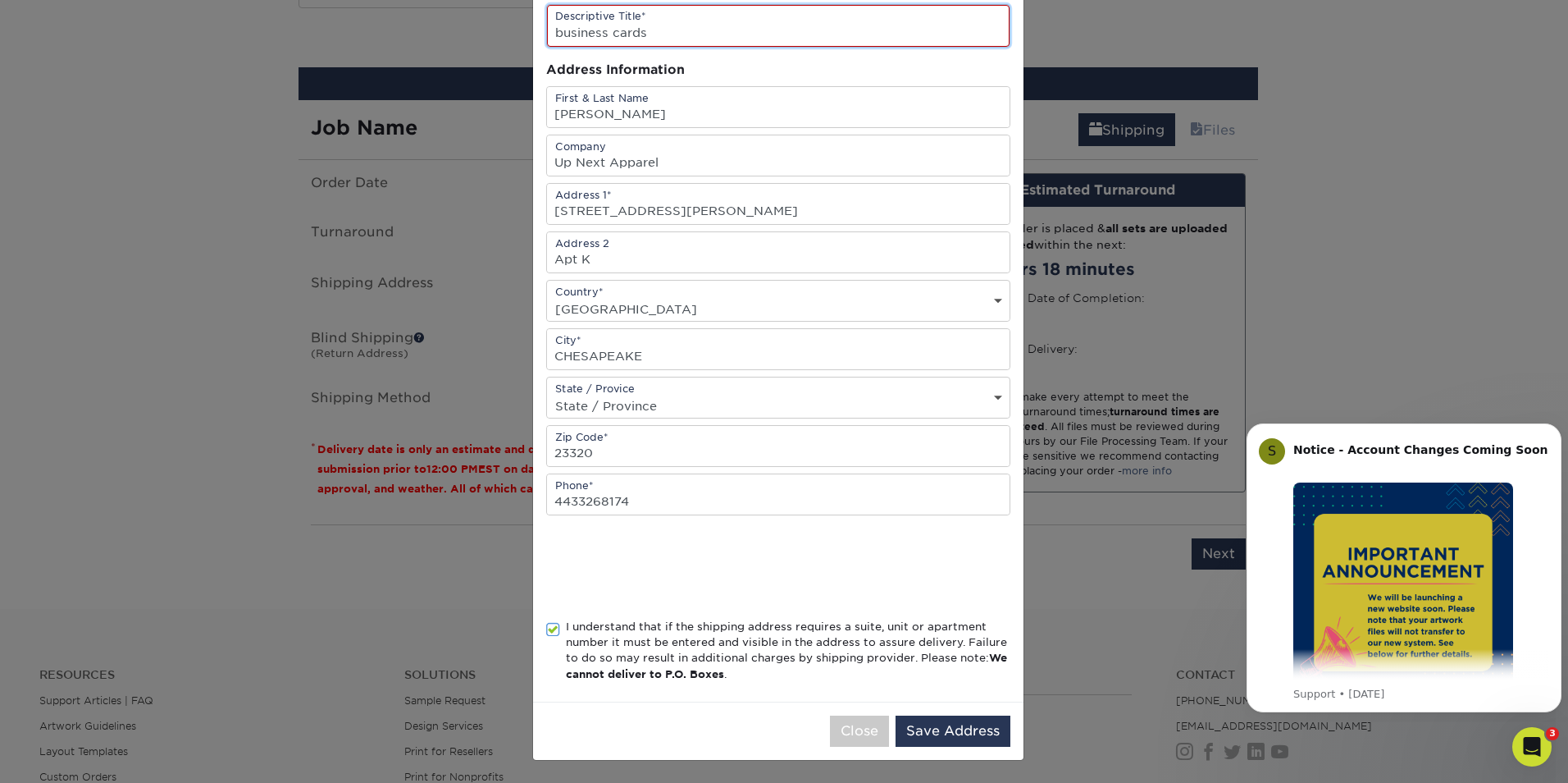
scroll to position [111, 0]
type input "business cards"
click at [957, 733] on button "Save Address" at bounding box center [953, 730] width 115 height 31
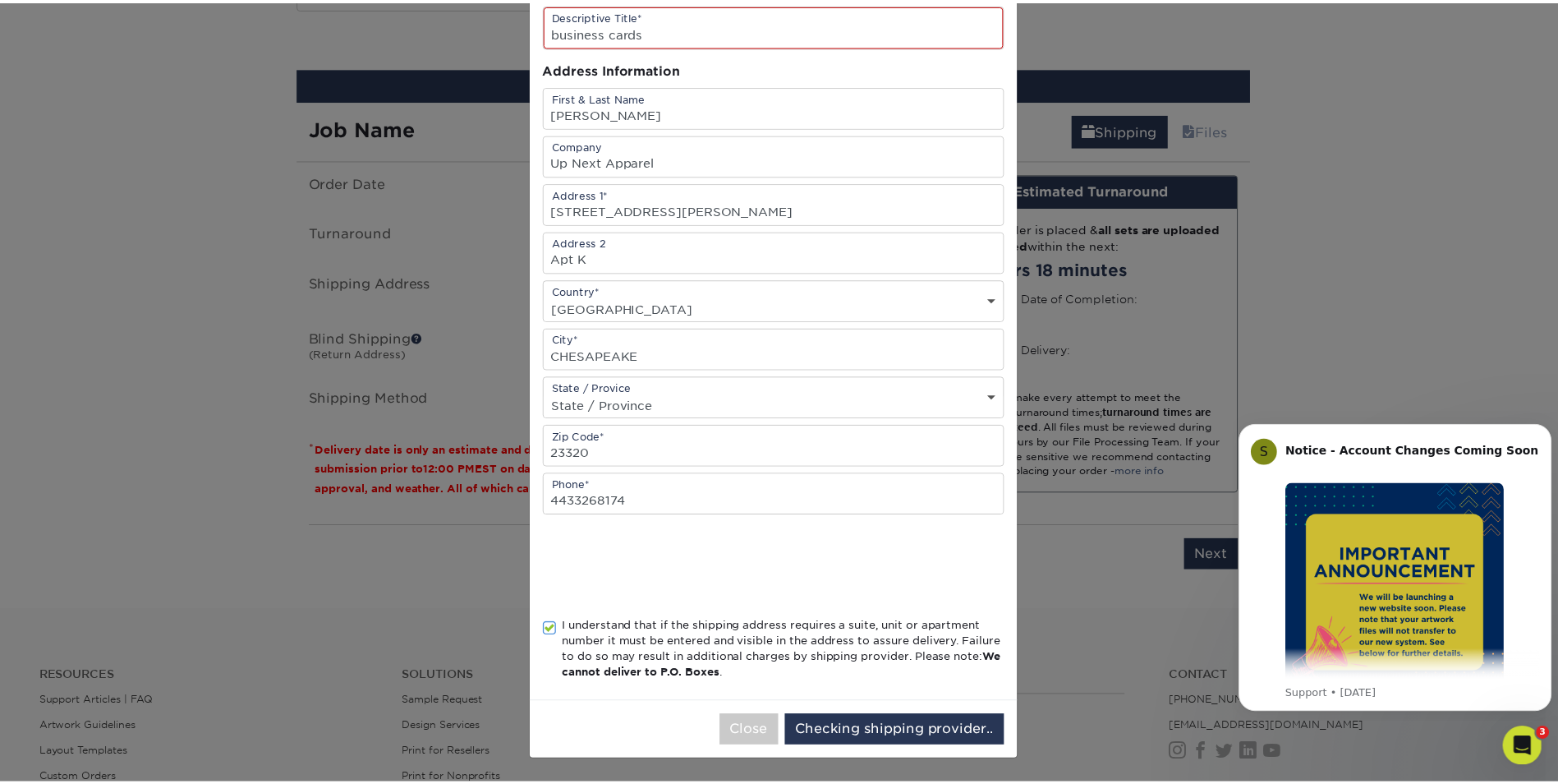
scroll to position [0, 0]
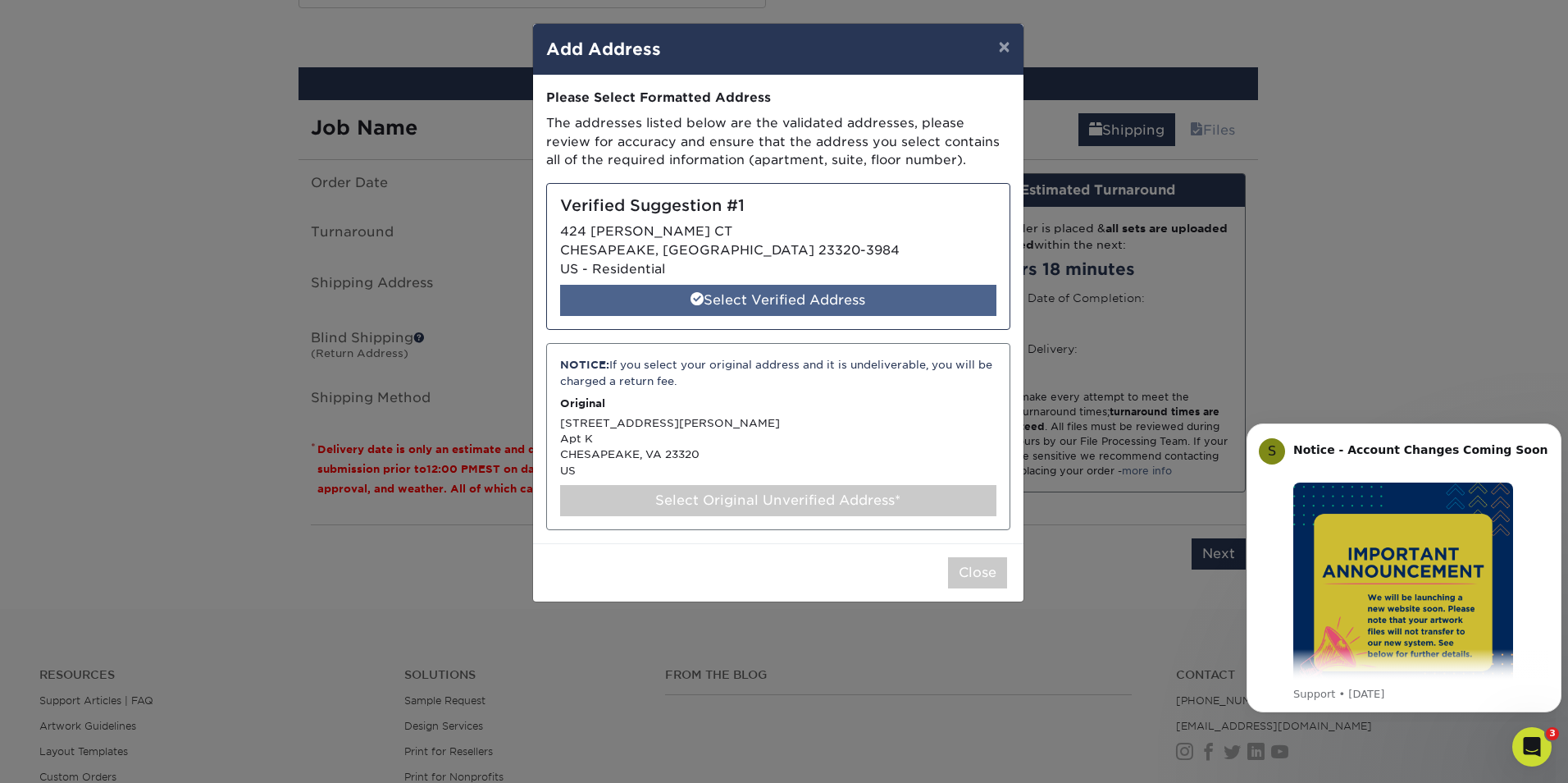
click at [804, 298] on div "Select Verified Address" at bounding box center [778, 300] width 436 height 31
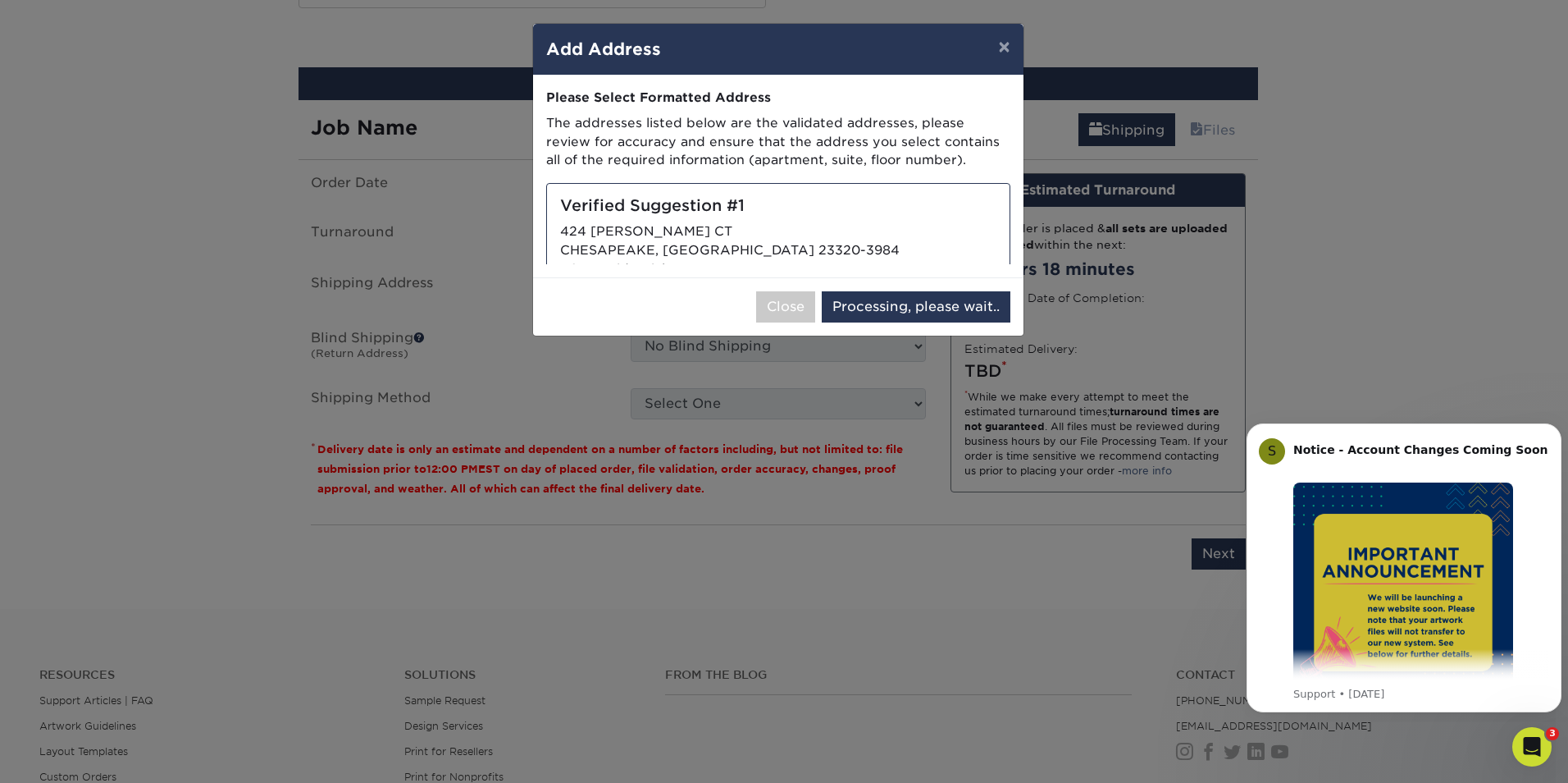
select select "286050"
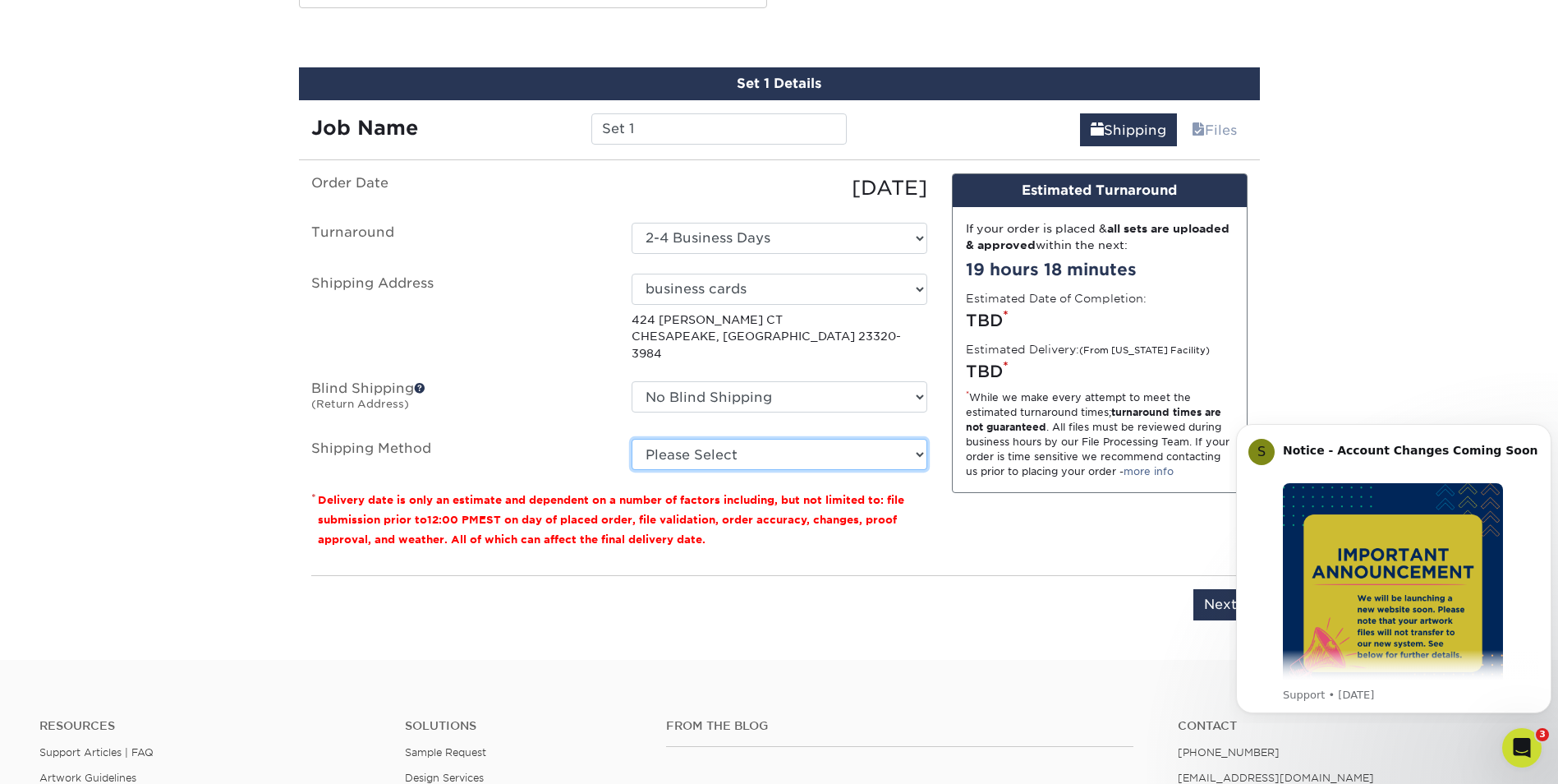
click at [802, 440] on select "Please Select Ground Shipping (+$7.84) 3 Day Shipping Service (+$20.06) 2 Day A…" at bounding box center [779, 454] width 296 height 31
select select "03"
click at [632, 439] on select "Please Select Ground Shipping (+$7.84) 3 Day Shipping Service (+$20.06) 2 Day A…" at bounding box center [779, 454] width 296 height 31
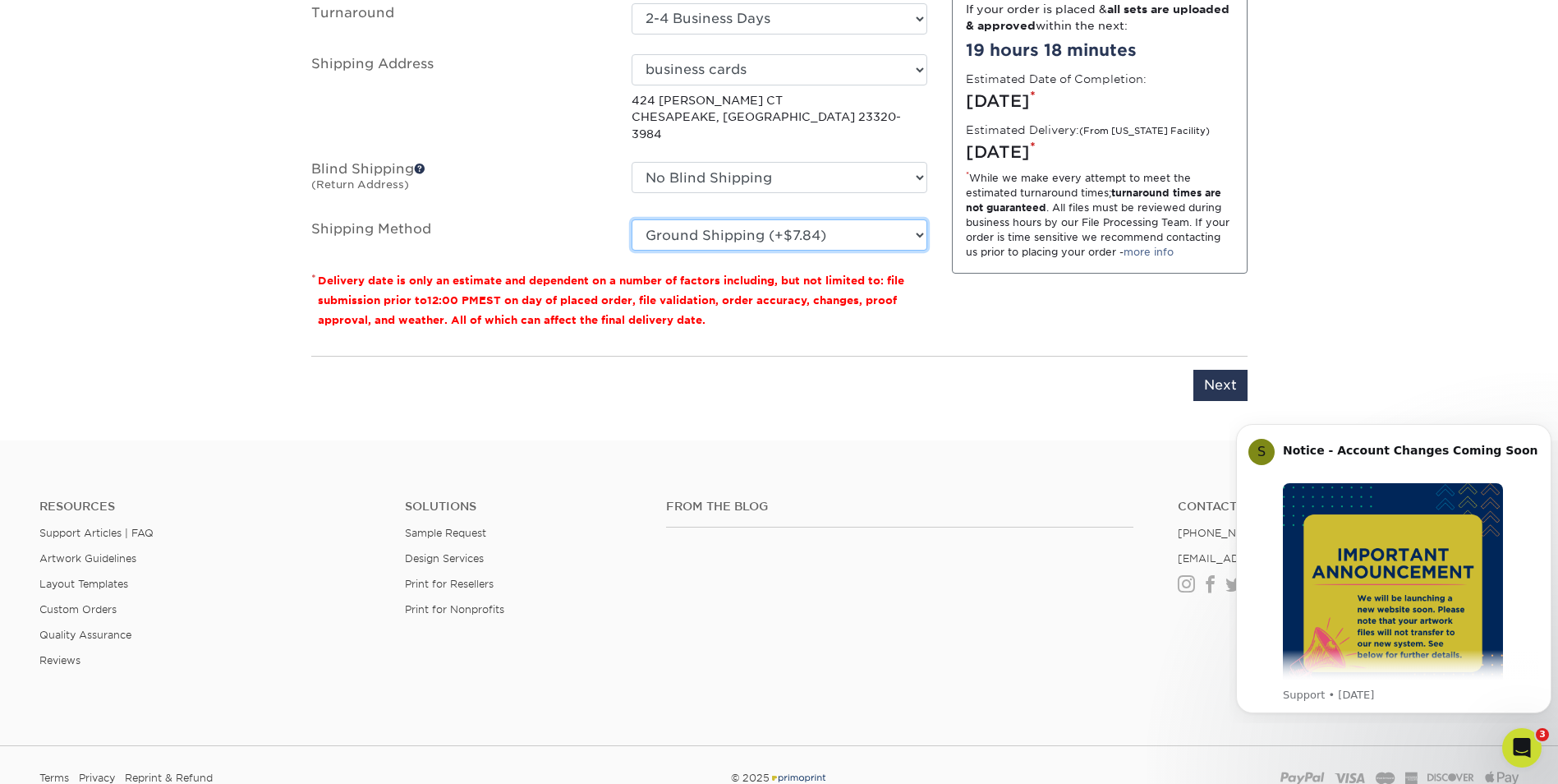
scroll to position [1155, 0]
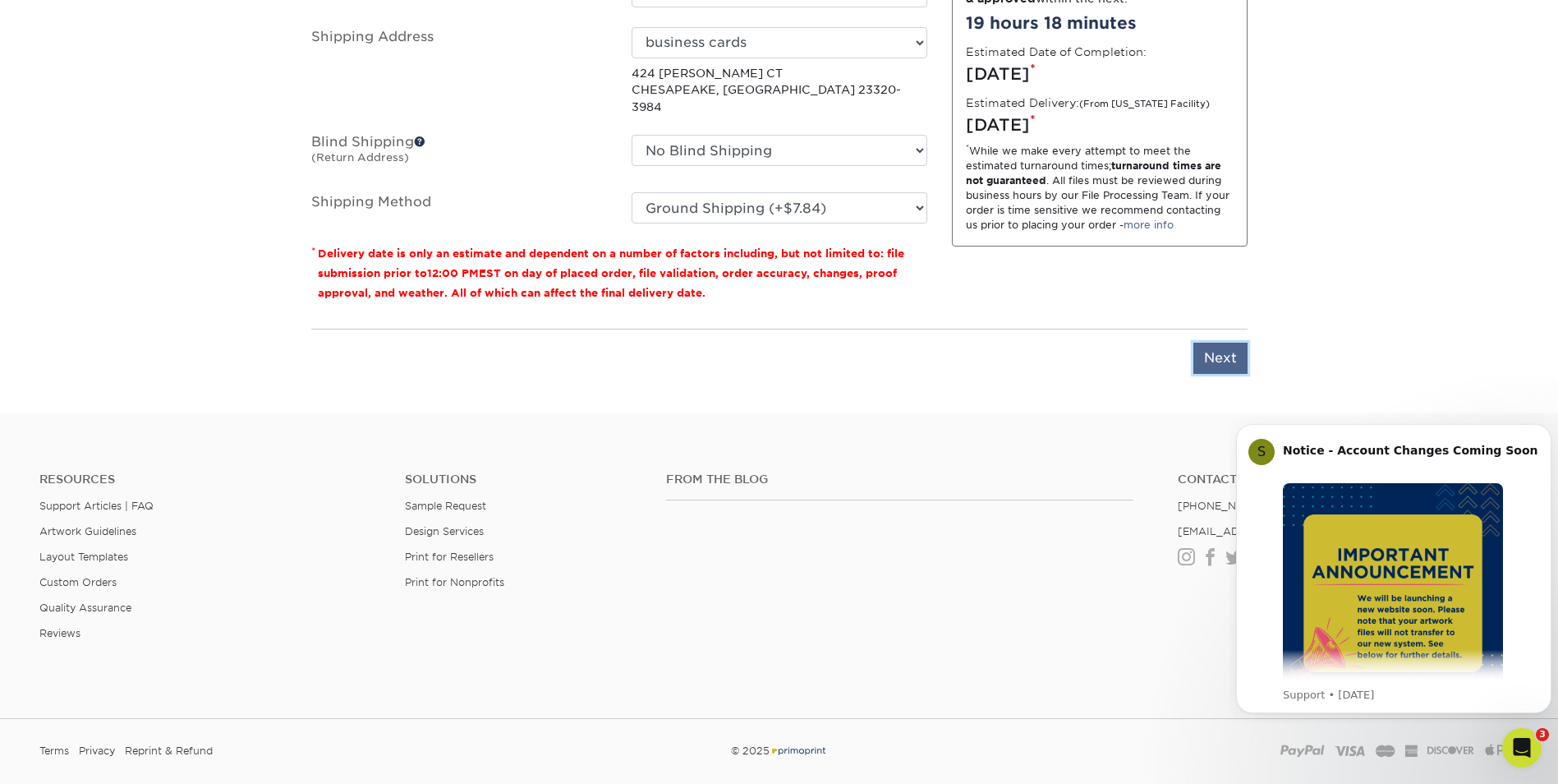
click at [1225, 347] on input "Next" at bounding box center [1220, 358] width 54 height 31
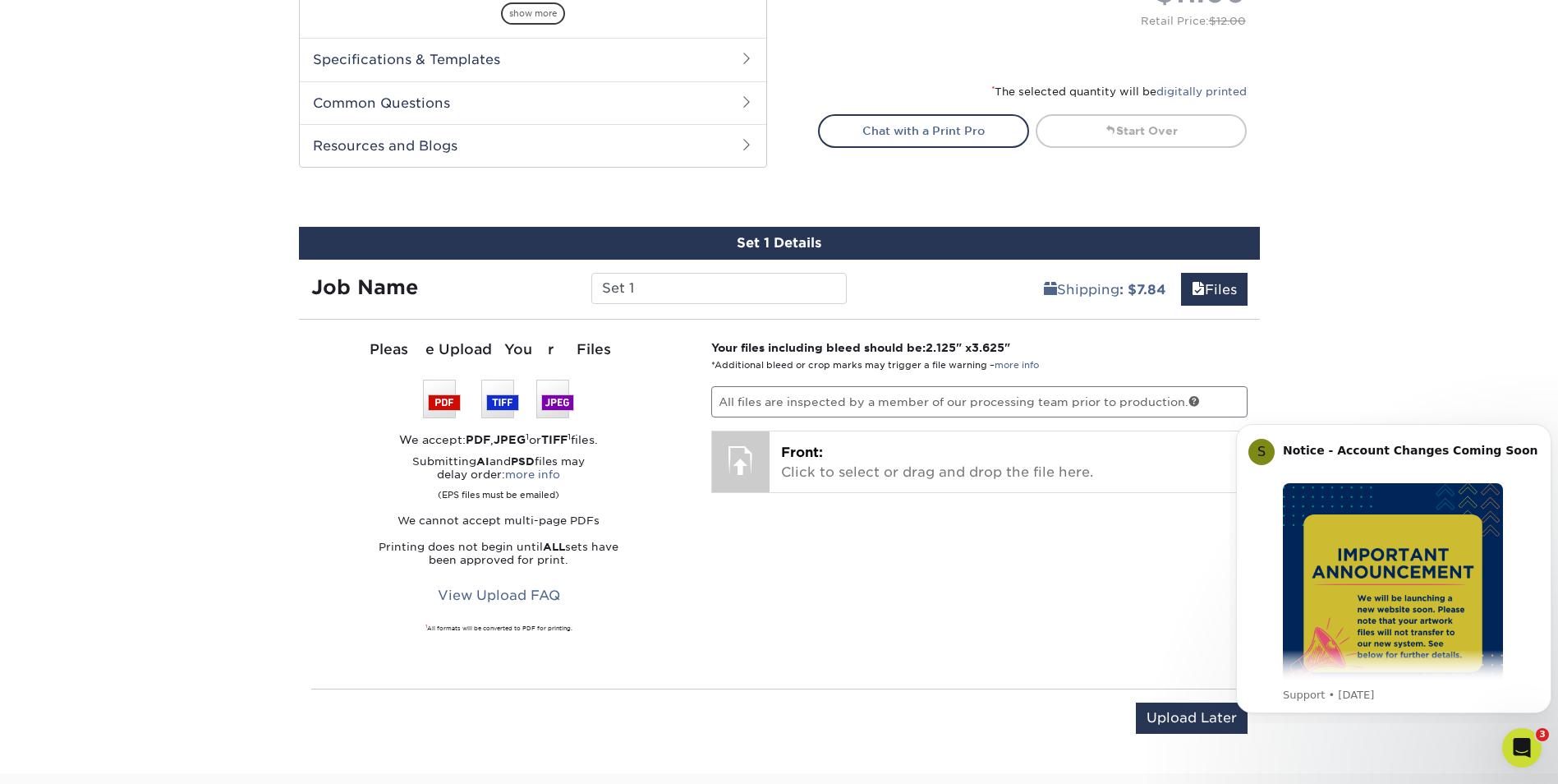
scroll to position [745, 0]
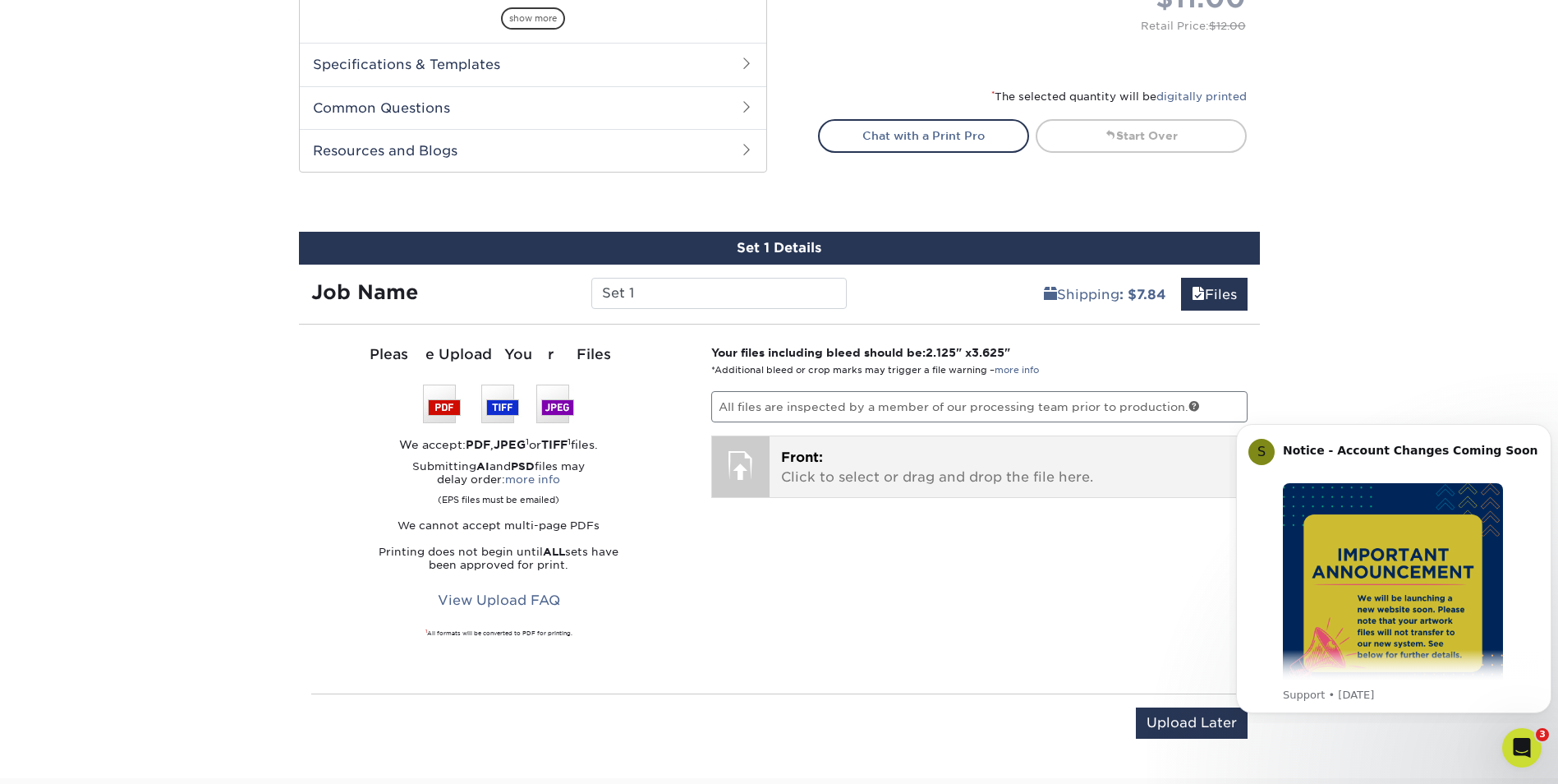
click at [796, 459] on span "Front:" at bounding box center [802, 457] width 42 height 16
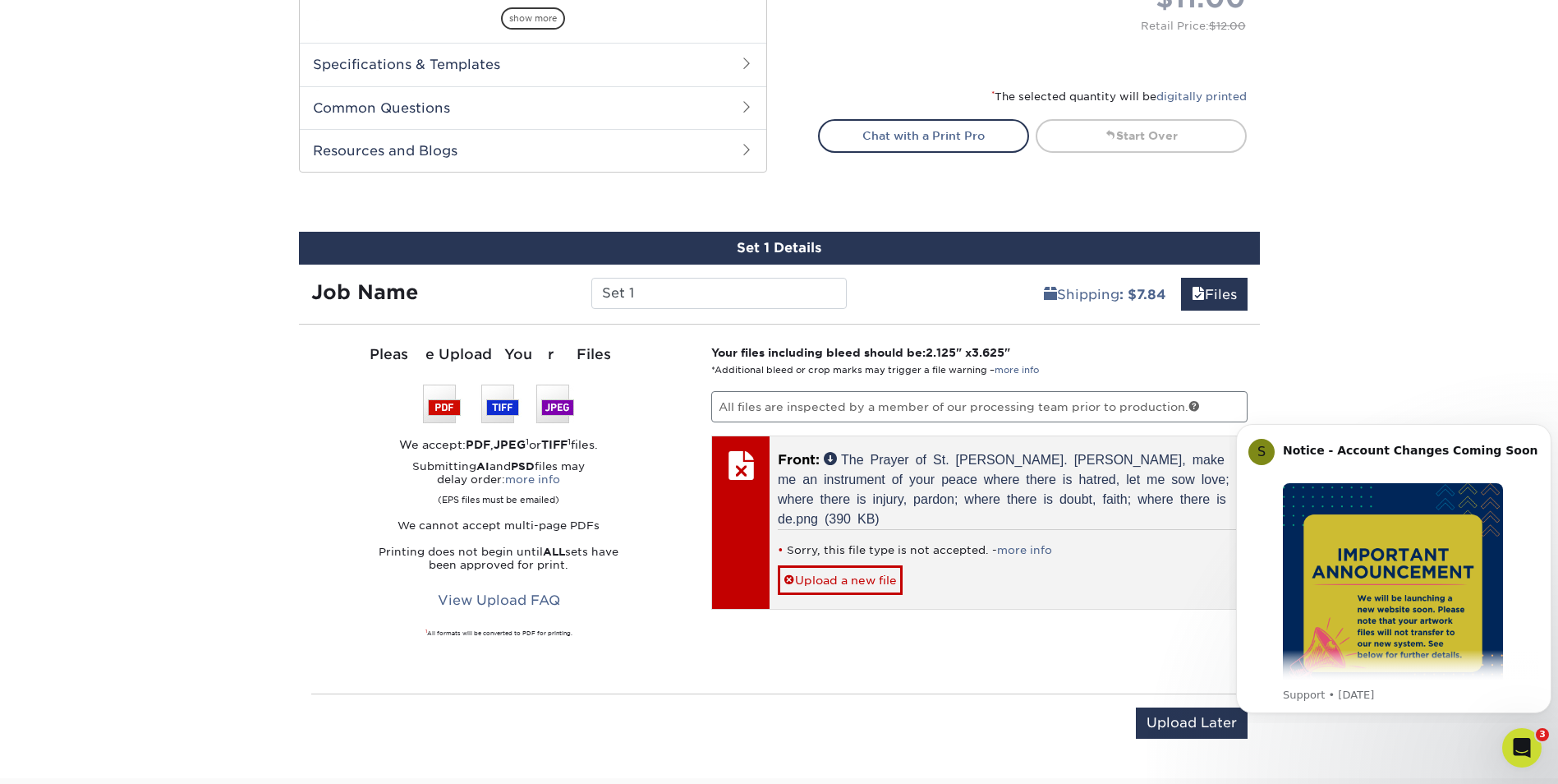
click at [742, 472] on div at bounding box center [741, 464] width 58 height 58
click at [831, 577] on link "Upload a new file" at bounding box center [840, 579] width 125 height 28
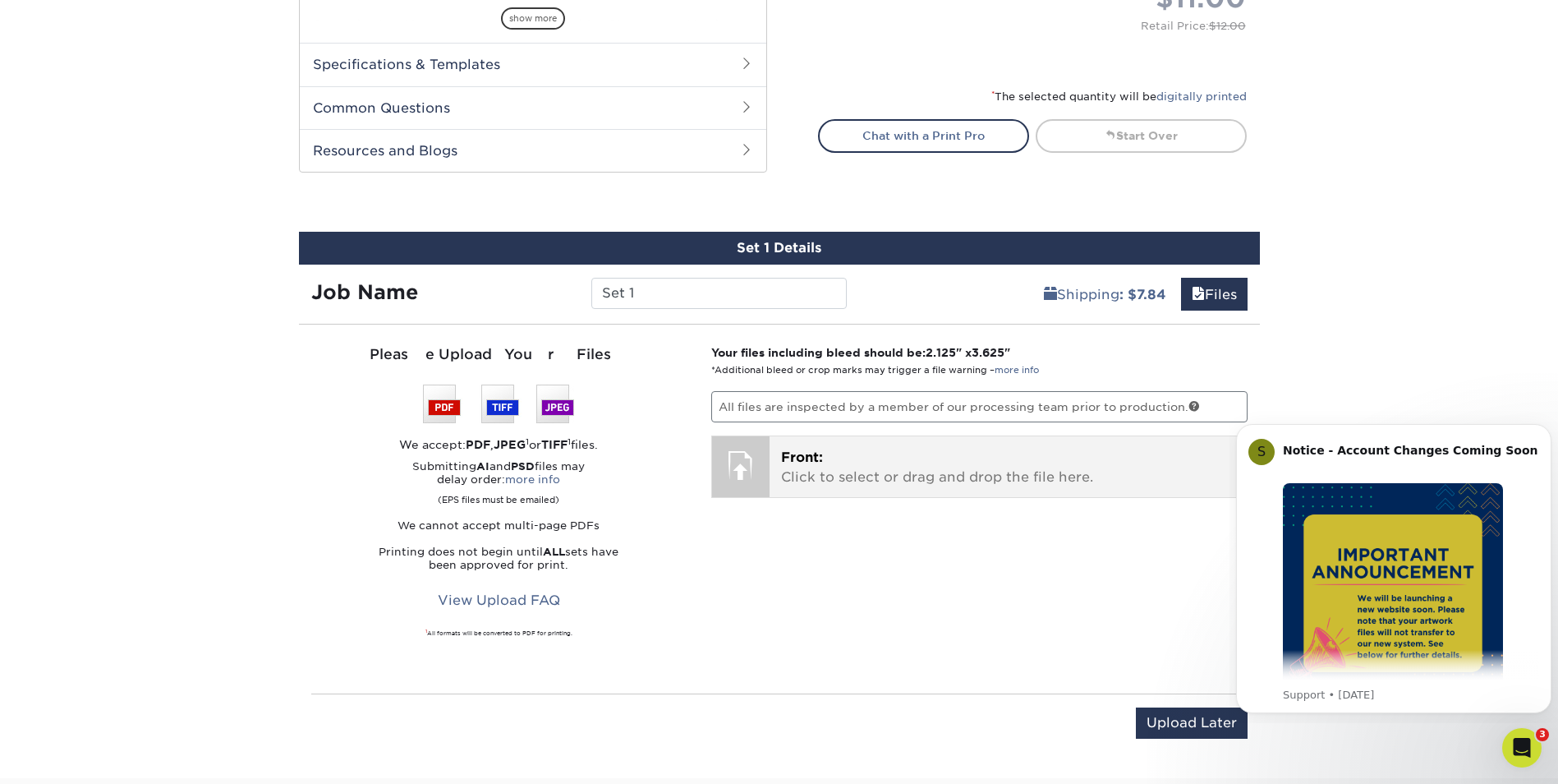
click at [827, 465] on p "Front: Click to select or drag and drop the file here." at bounding box center [1008, 467] width 454 height 39
click at [773, 461] on div "Front: Click to select or drag and drop the file here. Choose file The Prayer o…" at bounding box center [1008, 466] width 477 height 60
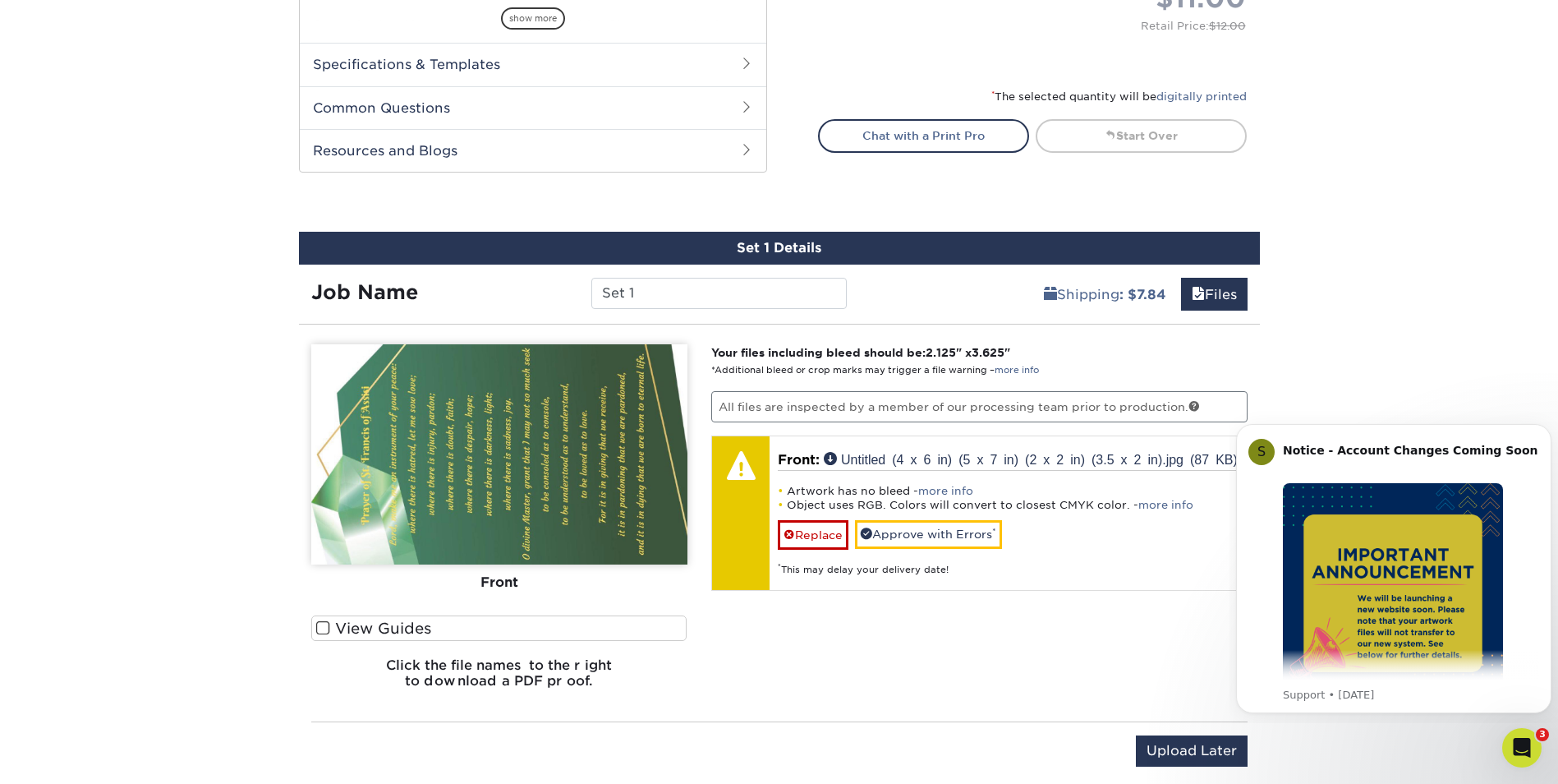
click at [419, 627] on label "View Guides" at bounding box center [499, 628] width 376 height 26
click at [0, 0] on input "View Guides" at bounding box center [0, 0] width 0 height 0
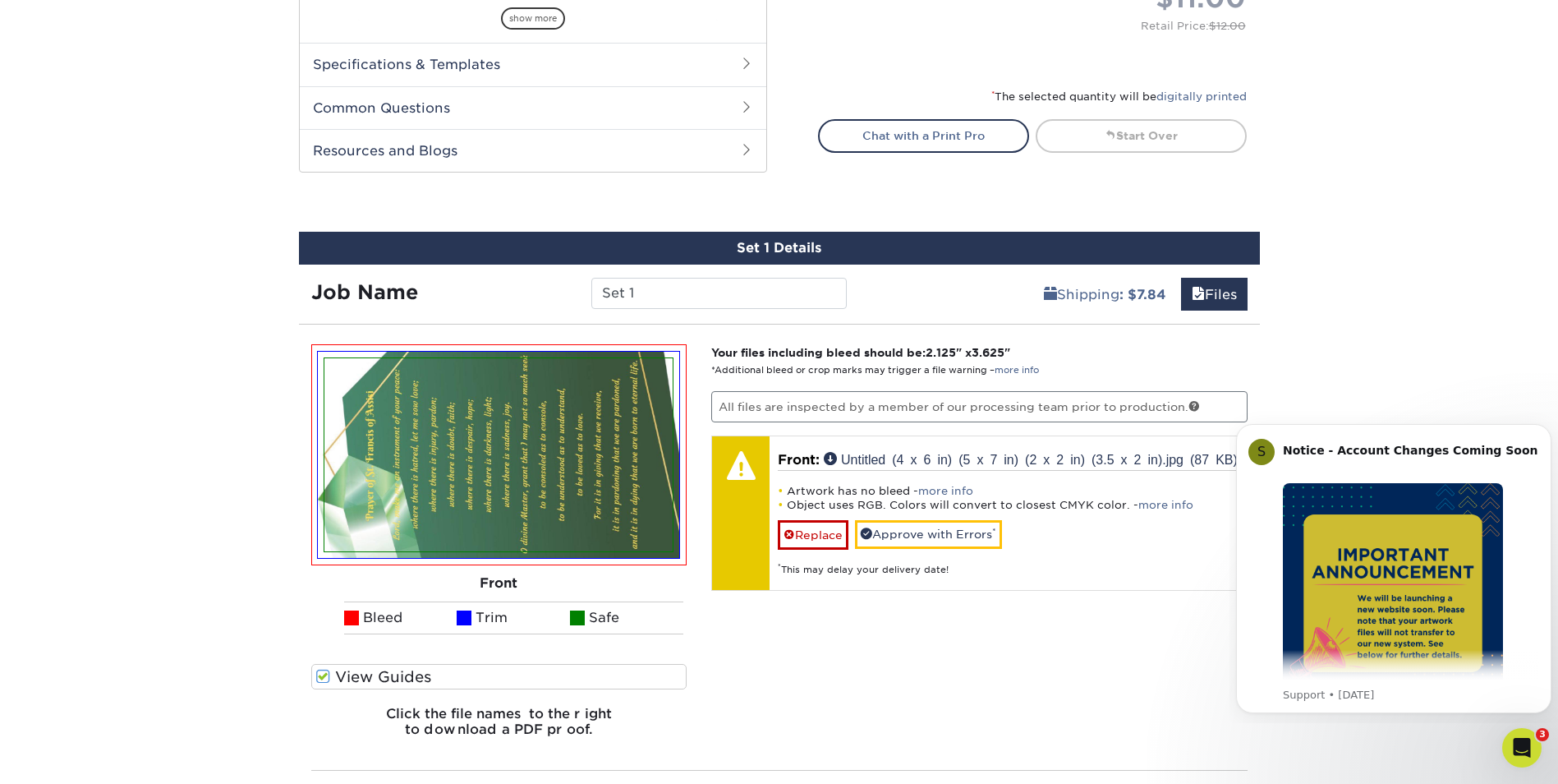
click at [617, 489] on img at bounding box center [498, 454] width 348 height 193
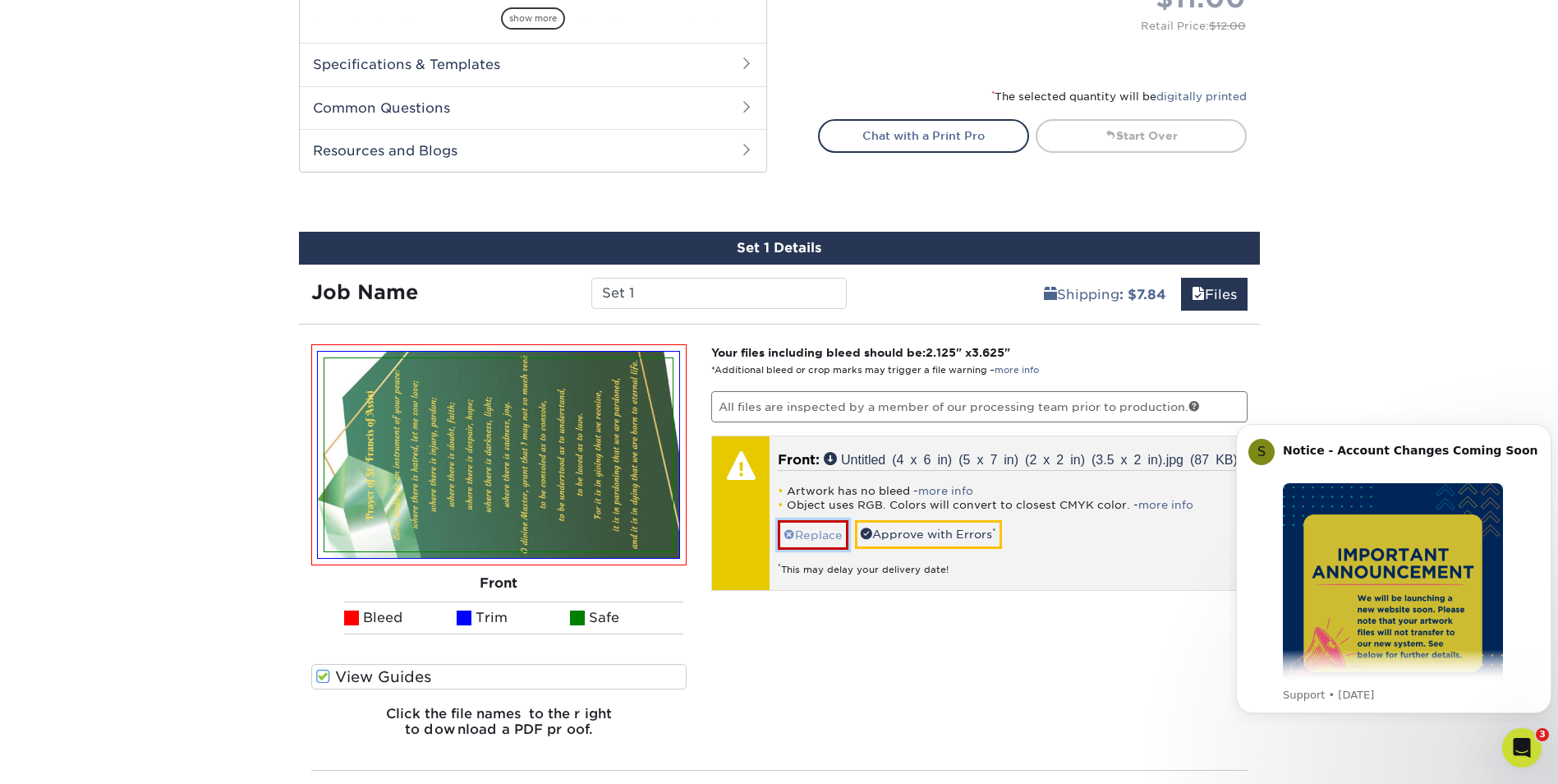
click at [818, 549] on link "Replace" at bounding box center [812, 534] width 71 height 28
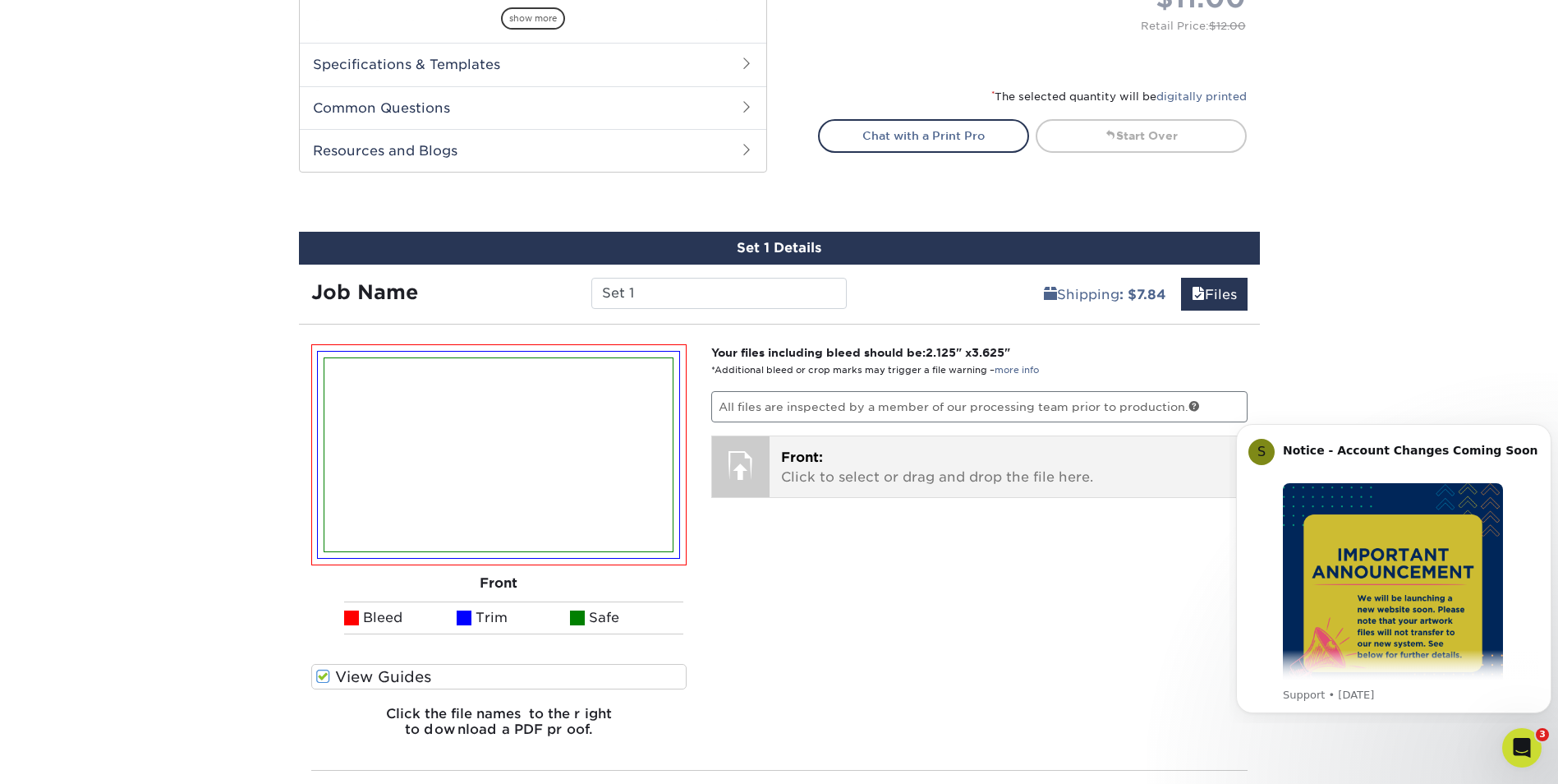
click at [800, 465] on p "Front: Click to select or drag and drop the file here." at bounding box center [1008, 467] width 454 height 39
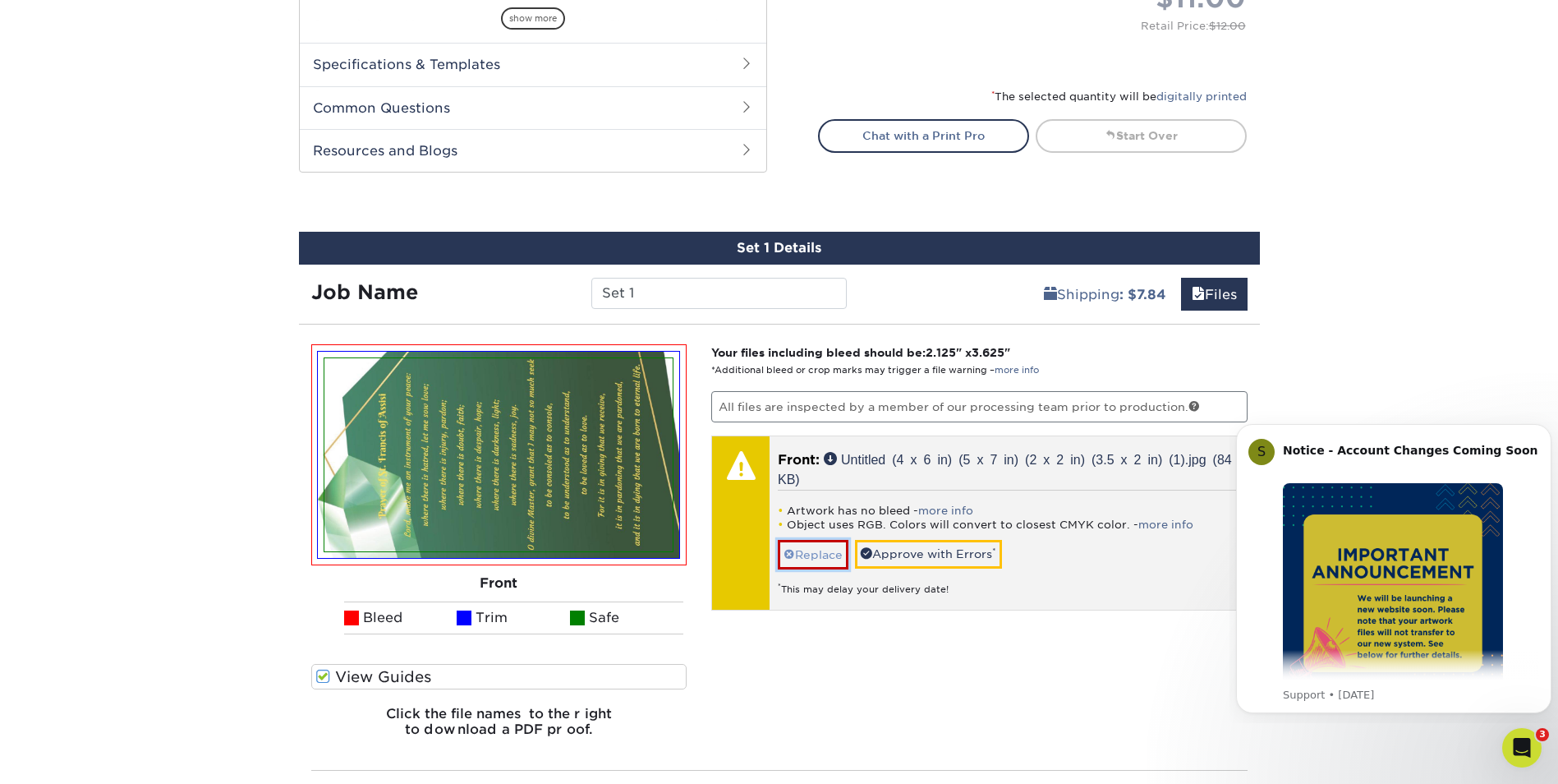
click at [826, 553] on link "Replace" at bounding box center [812, 553] width 71 height 28
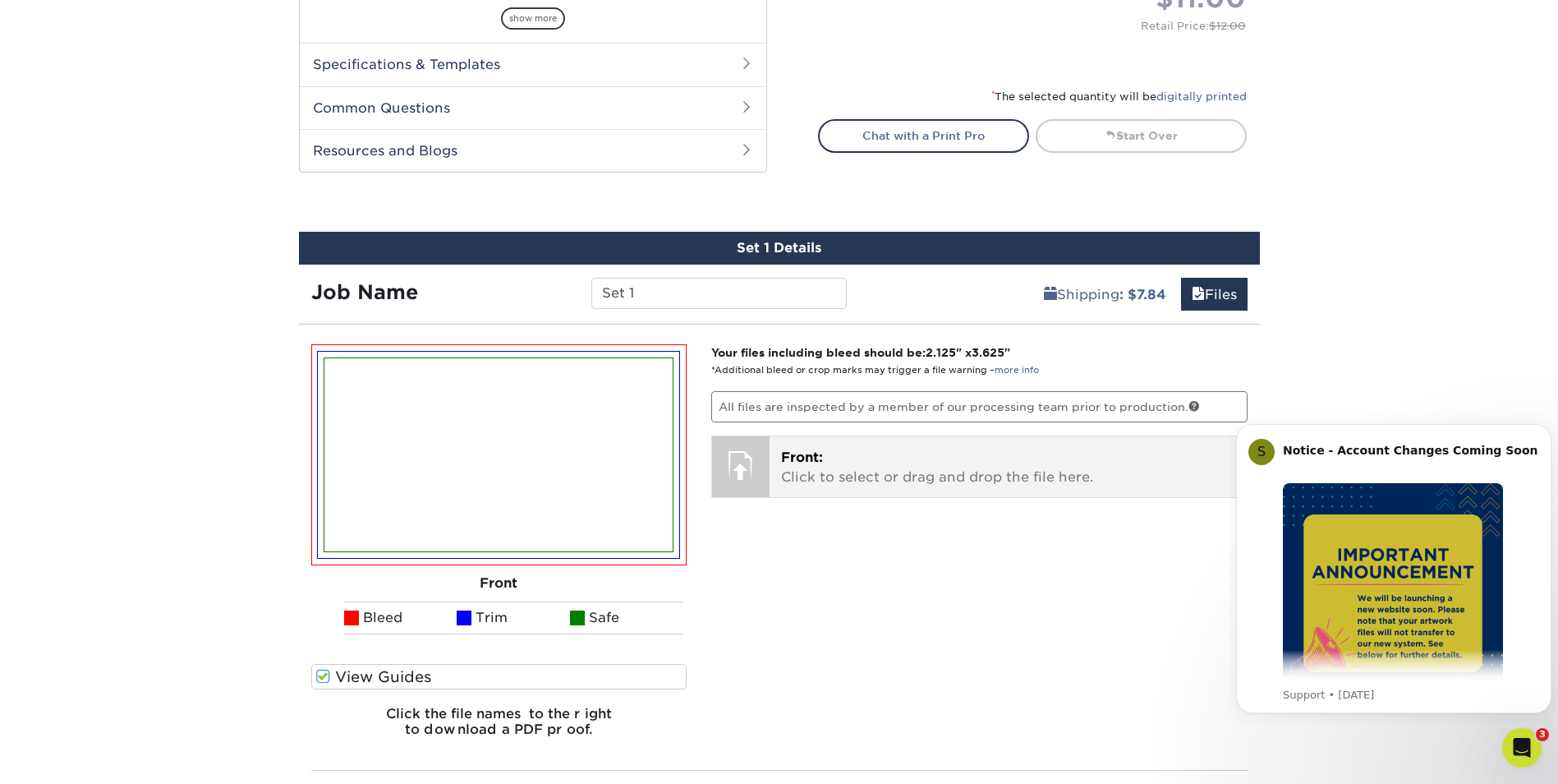
click at [811, 463] on span "Front:" at bounding box center [802, 457] width 42 height 16
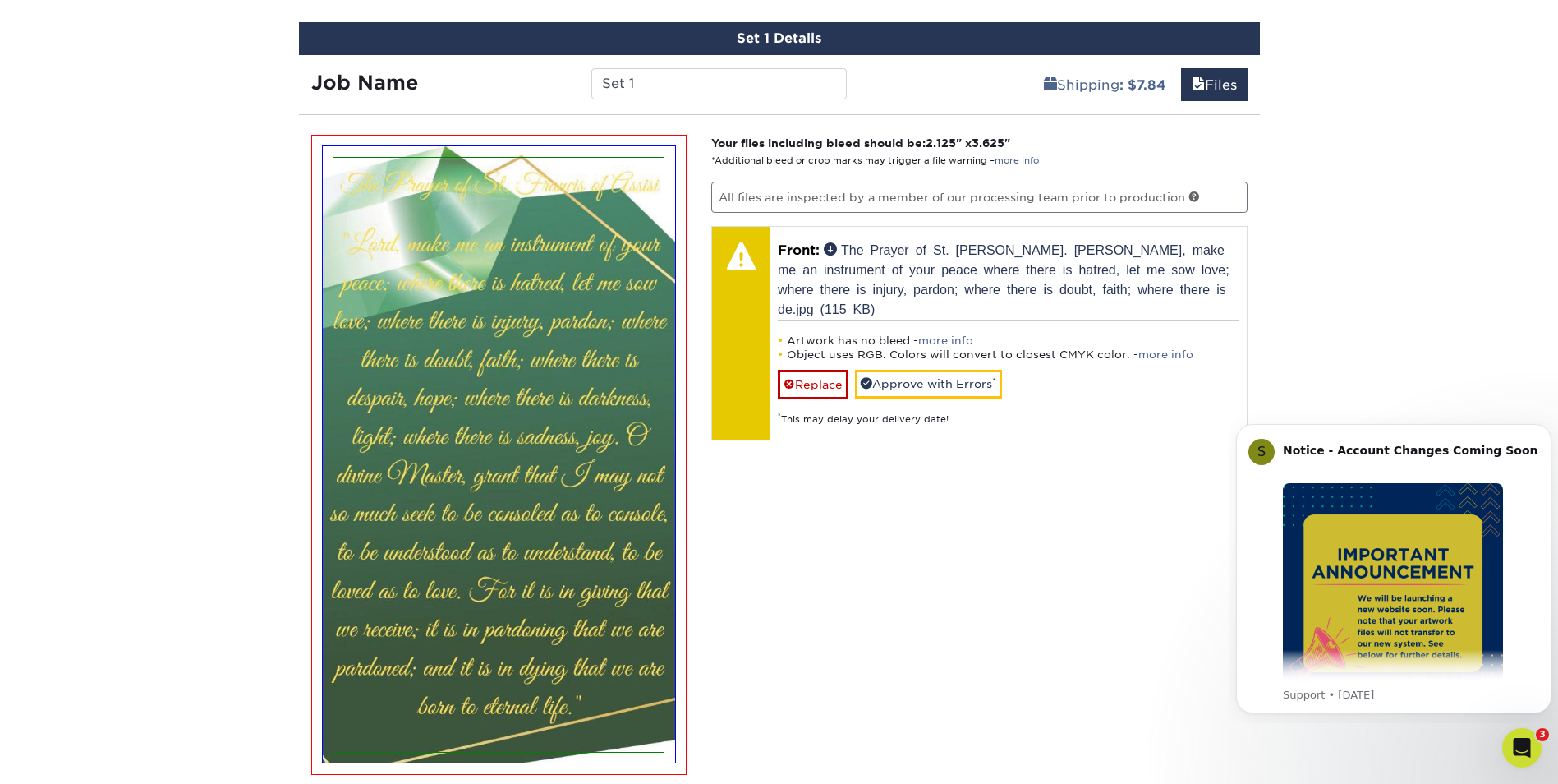
scroll to position [991, 0]
